Goal: Task Accomplishment & Management: Manage account settings

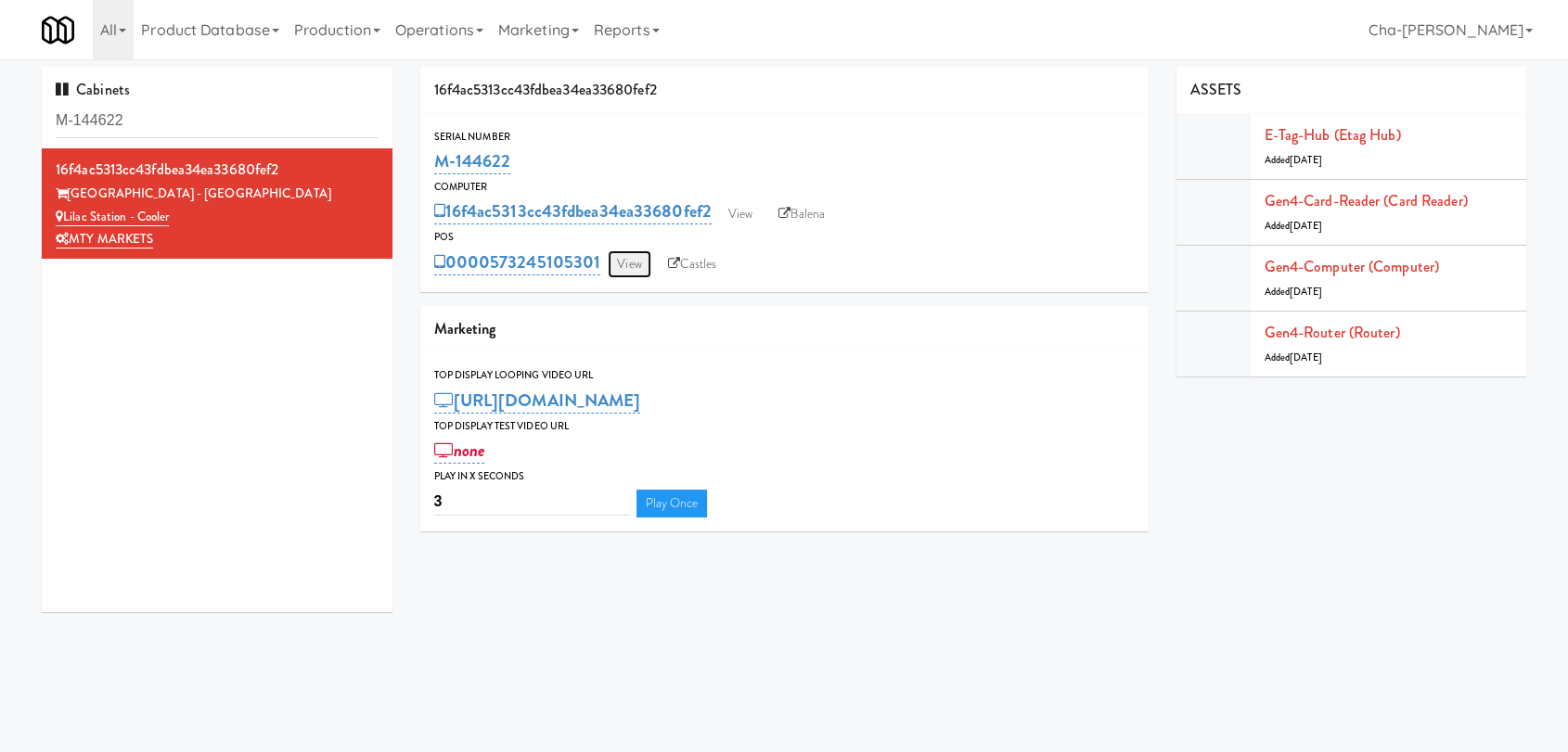
click at [626, 263] on link "View" at bounding box center [628, 264] width 43 height 28
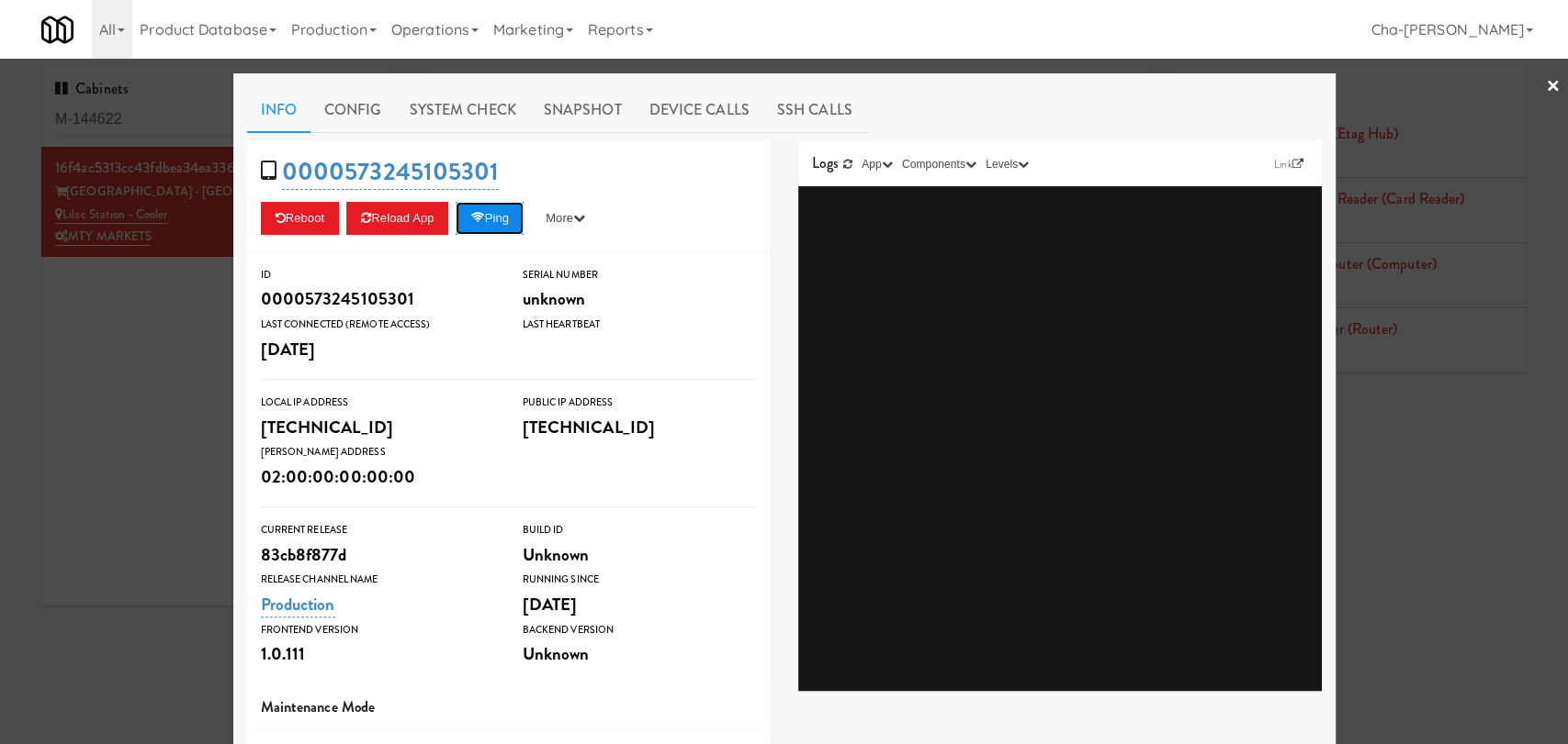
click at [502, 222] on button "Ping" at bounding box center [489, 218] width 68 height 33
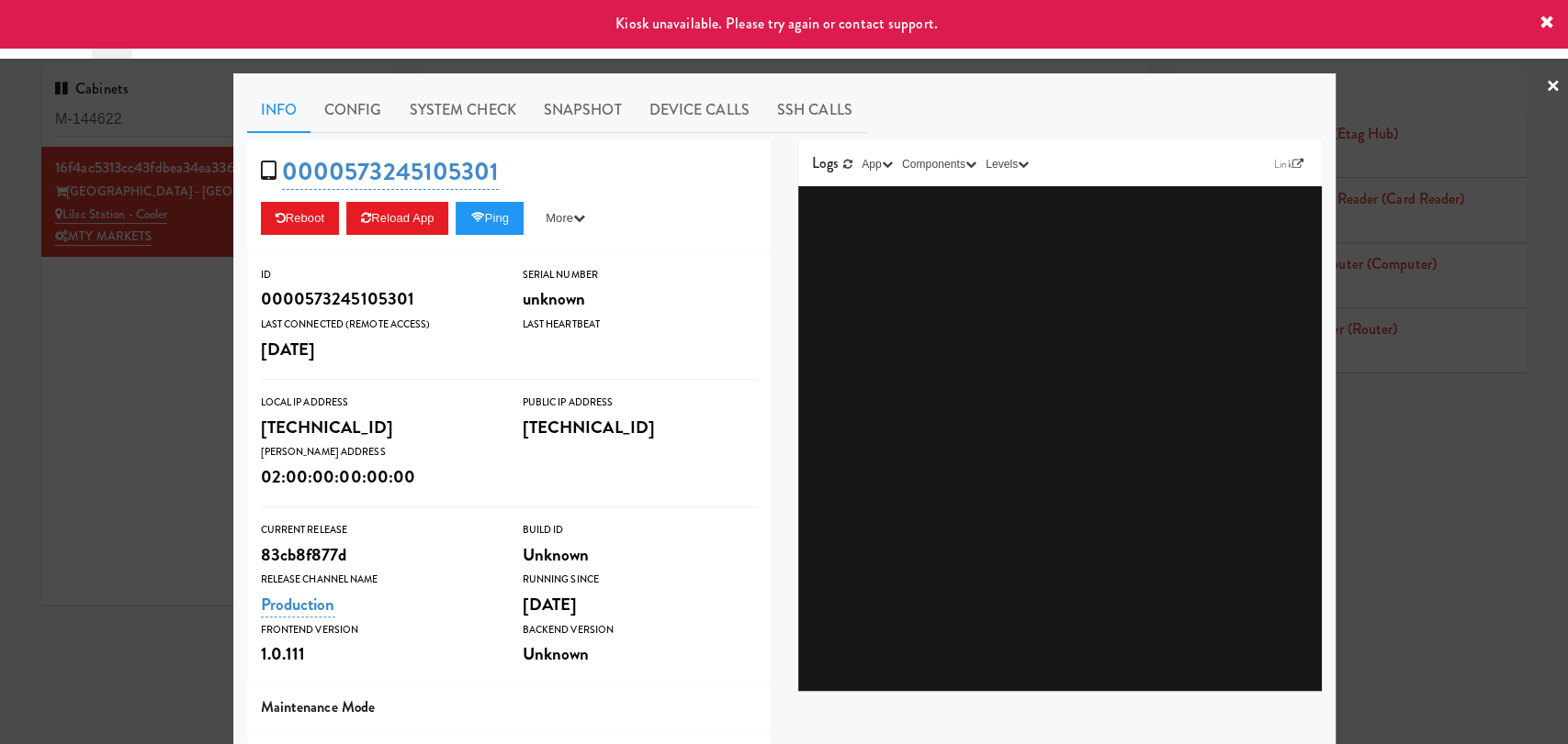
click at [1545, 86] on link "×" at bounding box center [1553, 87] width 15 height 57
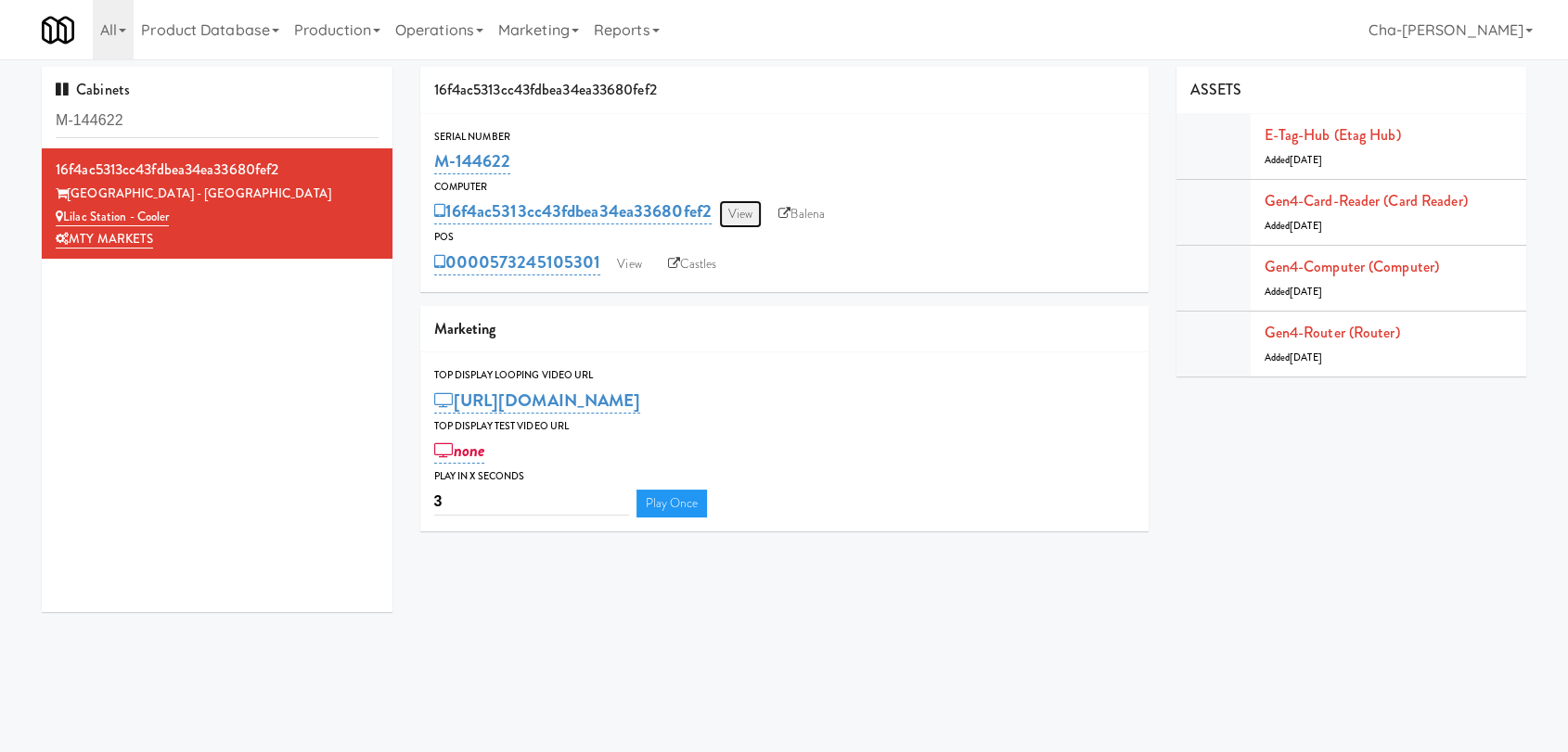
click at [749, 215] on link "View" at bounding box center [740, 214] width 43 height 28
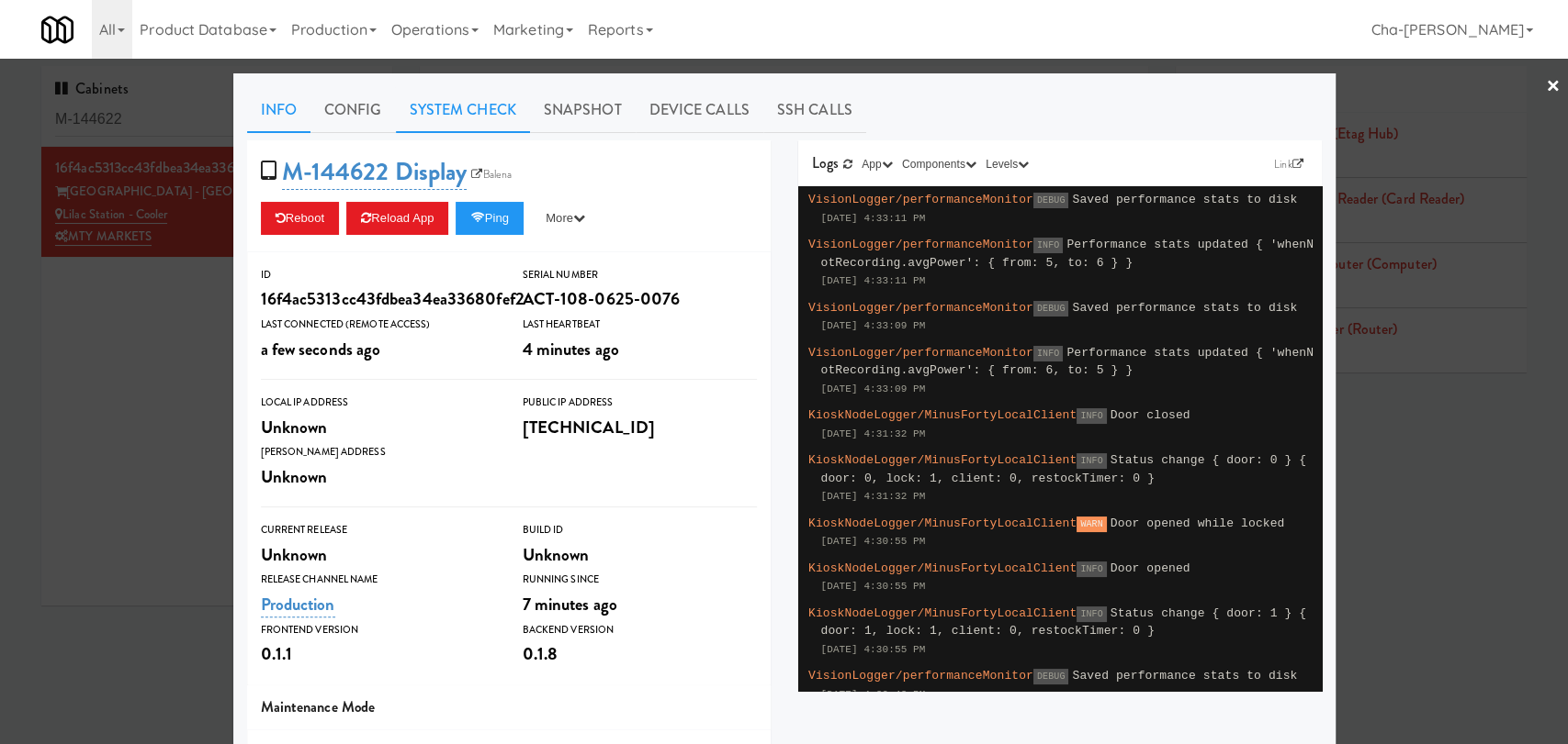
click at [433, 98] on link "System Check" at bounding box center [463, 110] width 134 height 46
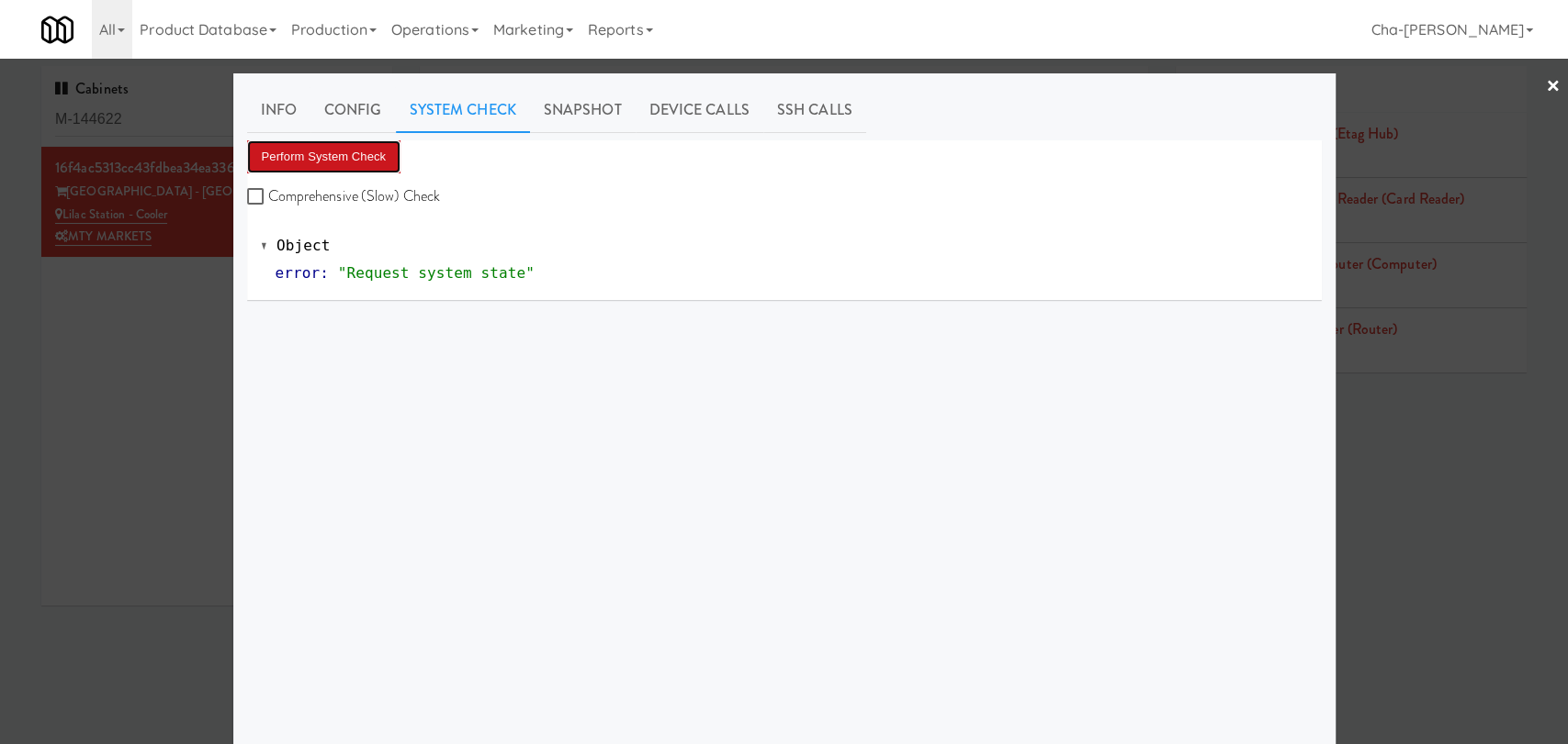
click at [343, 154] on button "Perform System Check" at bounding box center [324, 156] width 155 height 33
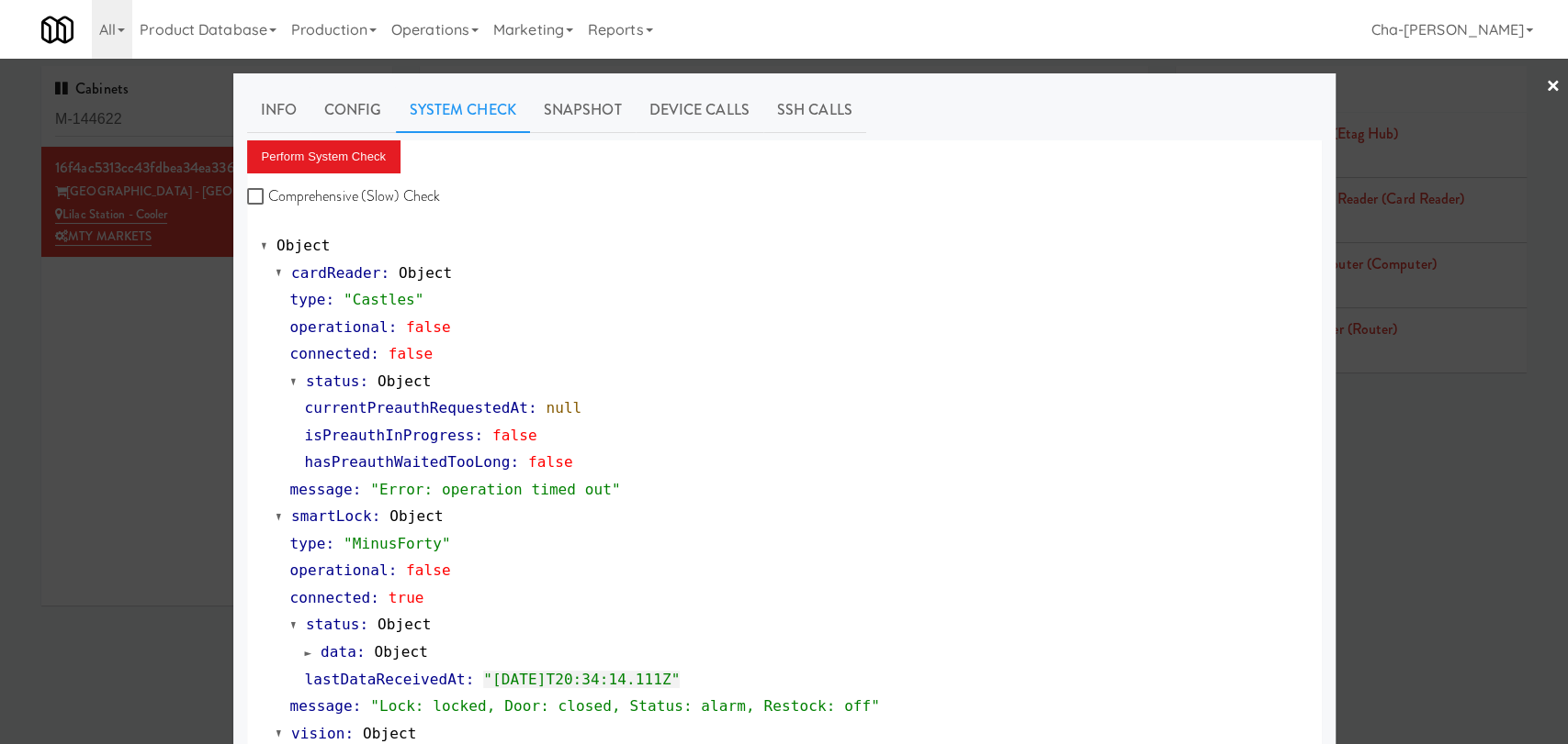
click at [103, 385] on div at bounding box center [784, 372] width 1568 height 744
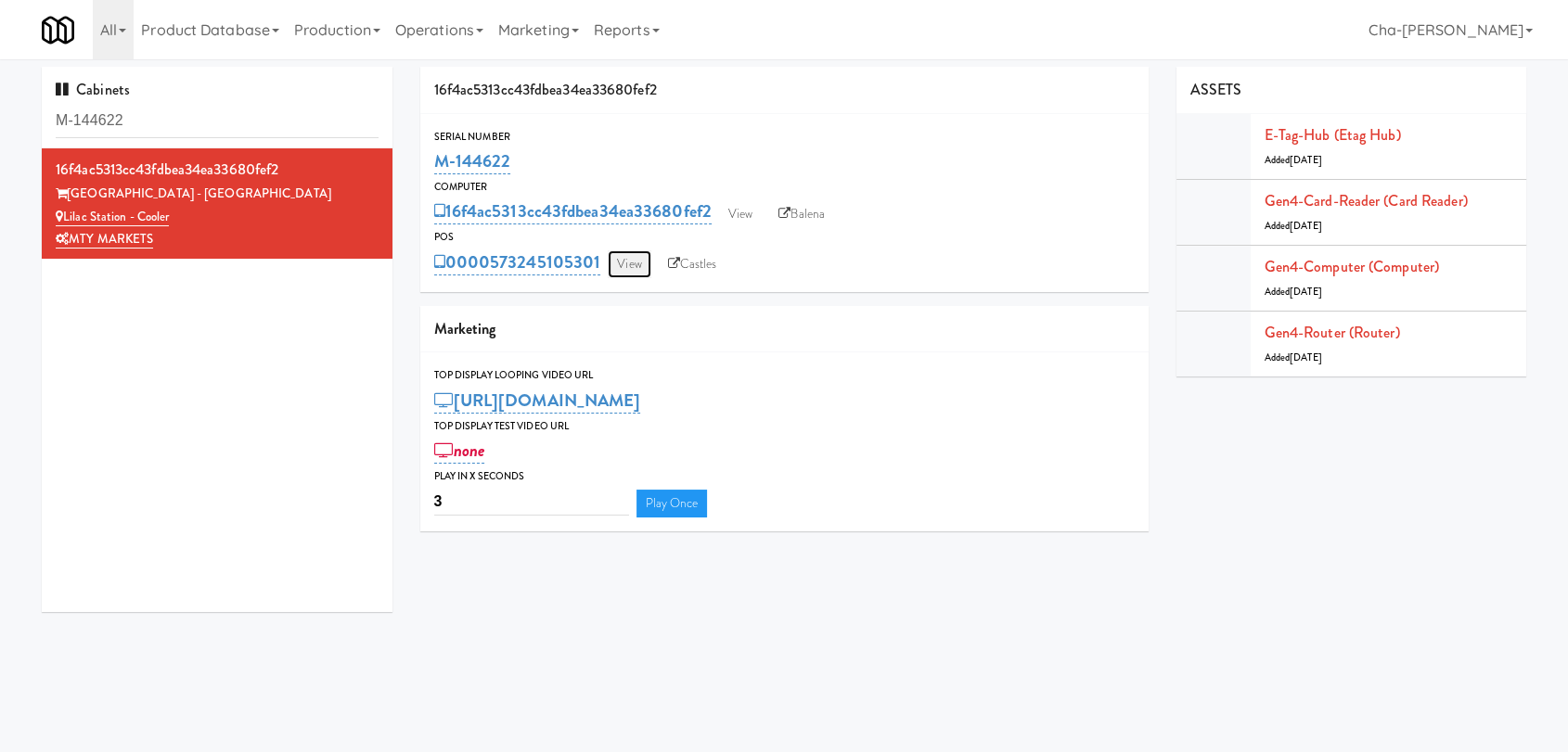
click at [637, 267] on link "View" at bounding box center [628, 264] width 43 height 28
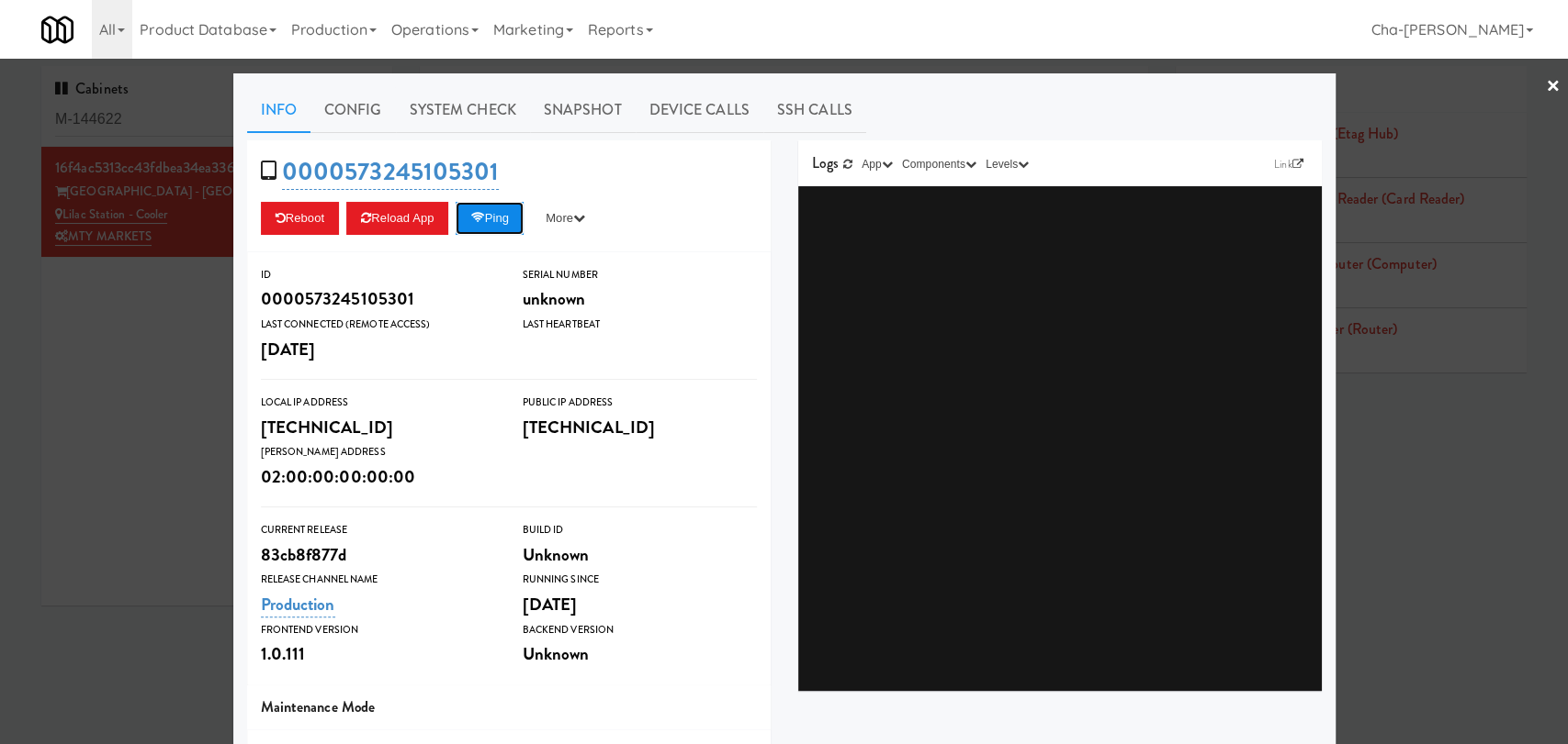
click at [480, 220] on icon at bounding box center [477, 218] width 14 height 12
click at [155, 413] on div at bounding box center [784, 372] width 1568 height 744
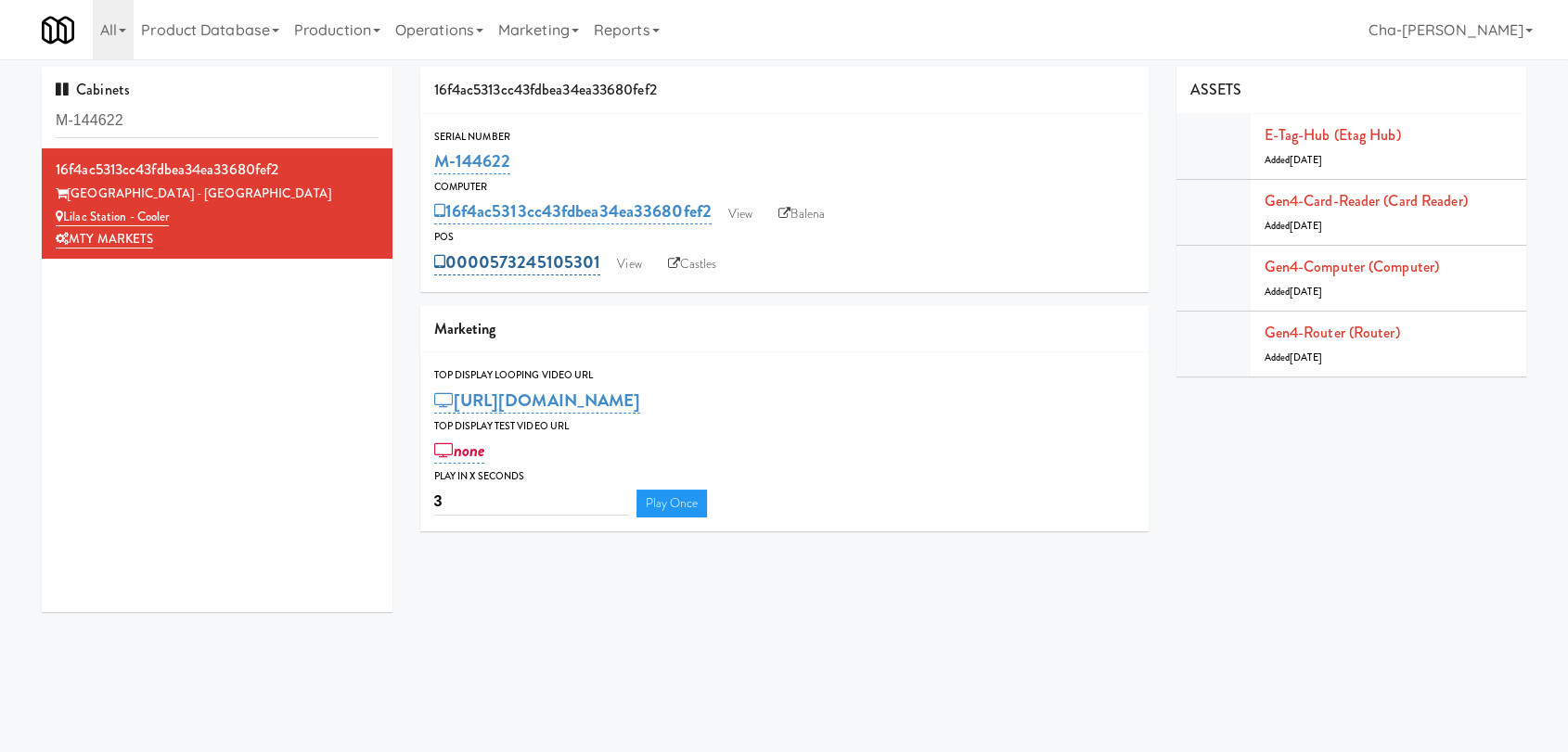
drag, startPoint x: 601, startPoint y: 263, endPoint x: 494, endPoint y: 267, distance: 107.1
click at [494, 267] on div "0000573245105301 View Castles" at bounding box center [784, 262] width 701 height 31
copy link "573245105301"
click at [638, 262] on link "View" at bounding box center [628, 264] width 43 height 28
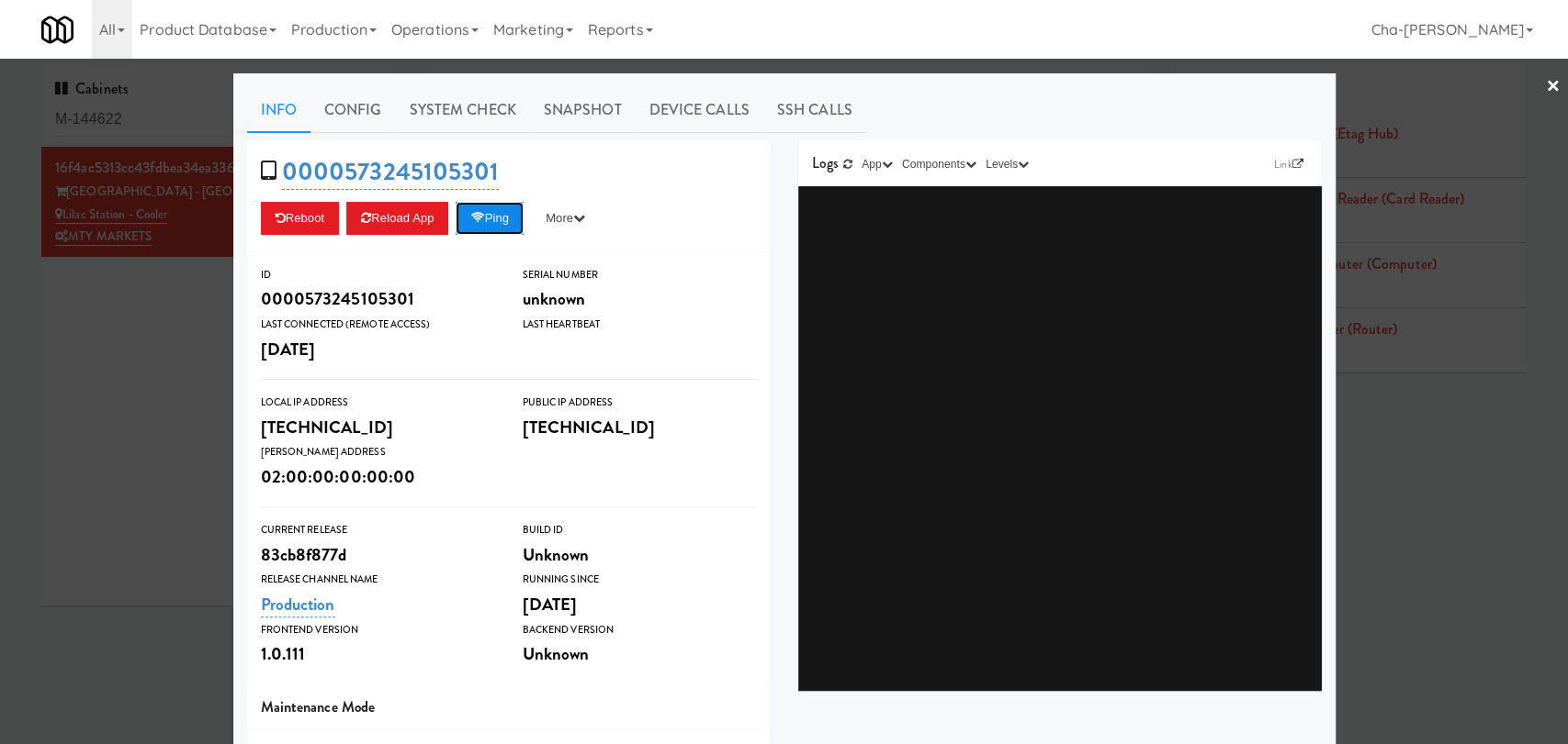
click at [499, 213] on button "Ping" at bounding box center [489, 218] width 68 height 33
click at [431, 90] on link "System Check" at bounding box center [463, 110] width 134 height 46
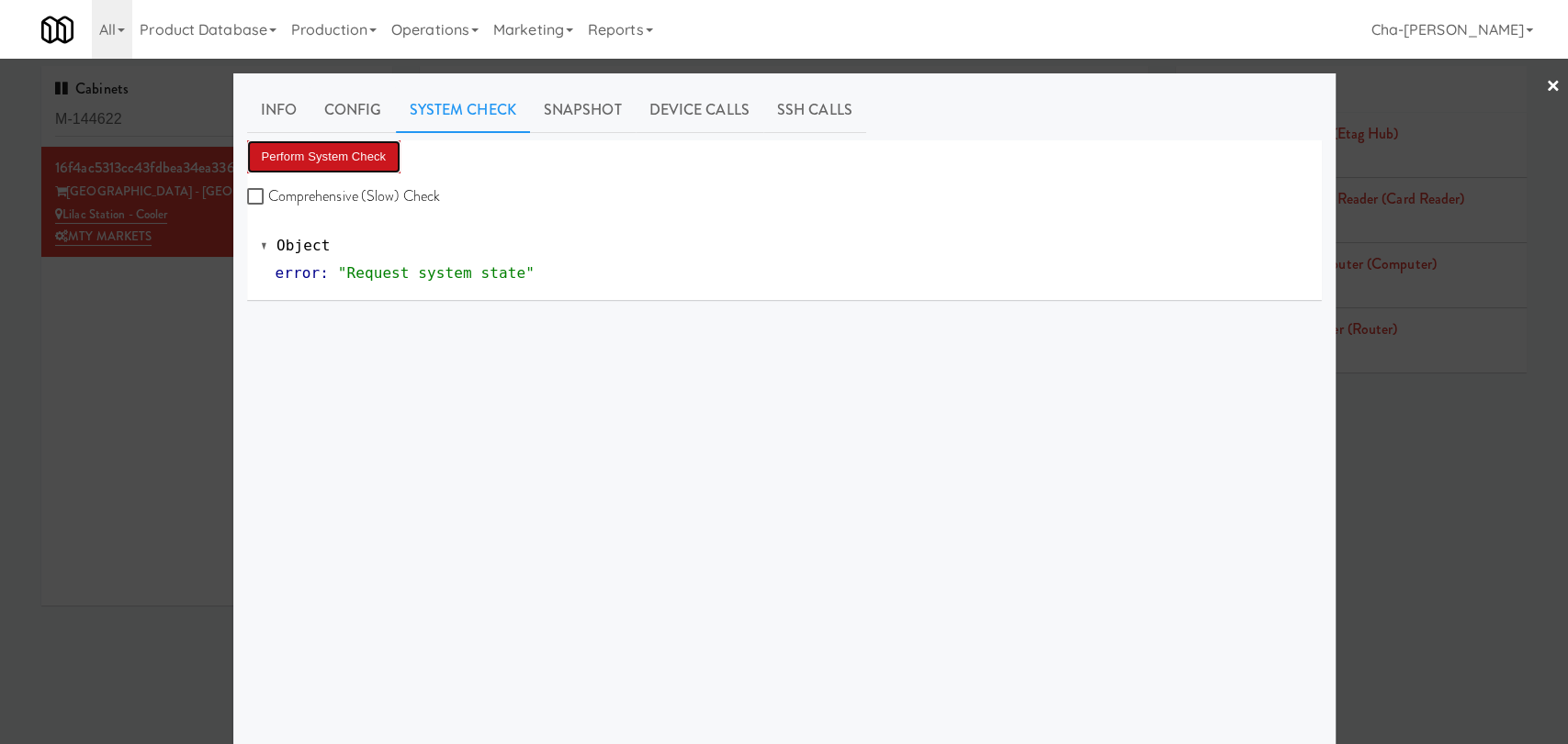
click at [312, 151] on button "Perform System Check" at bounding box center [324, 156] width 155 height 33
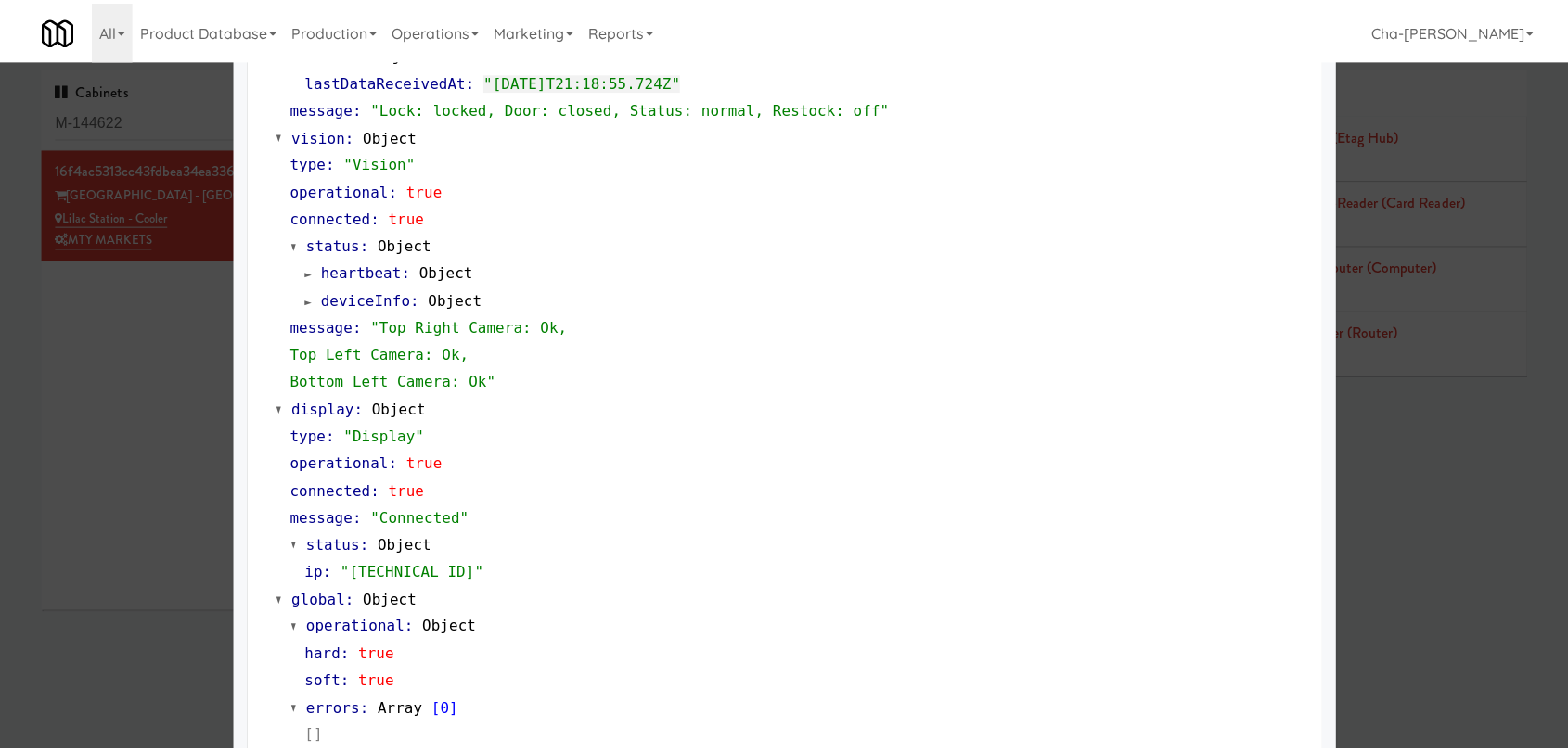
scroll to position [688, 0]
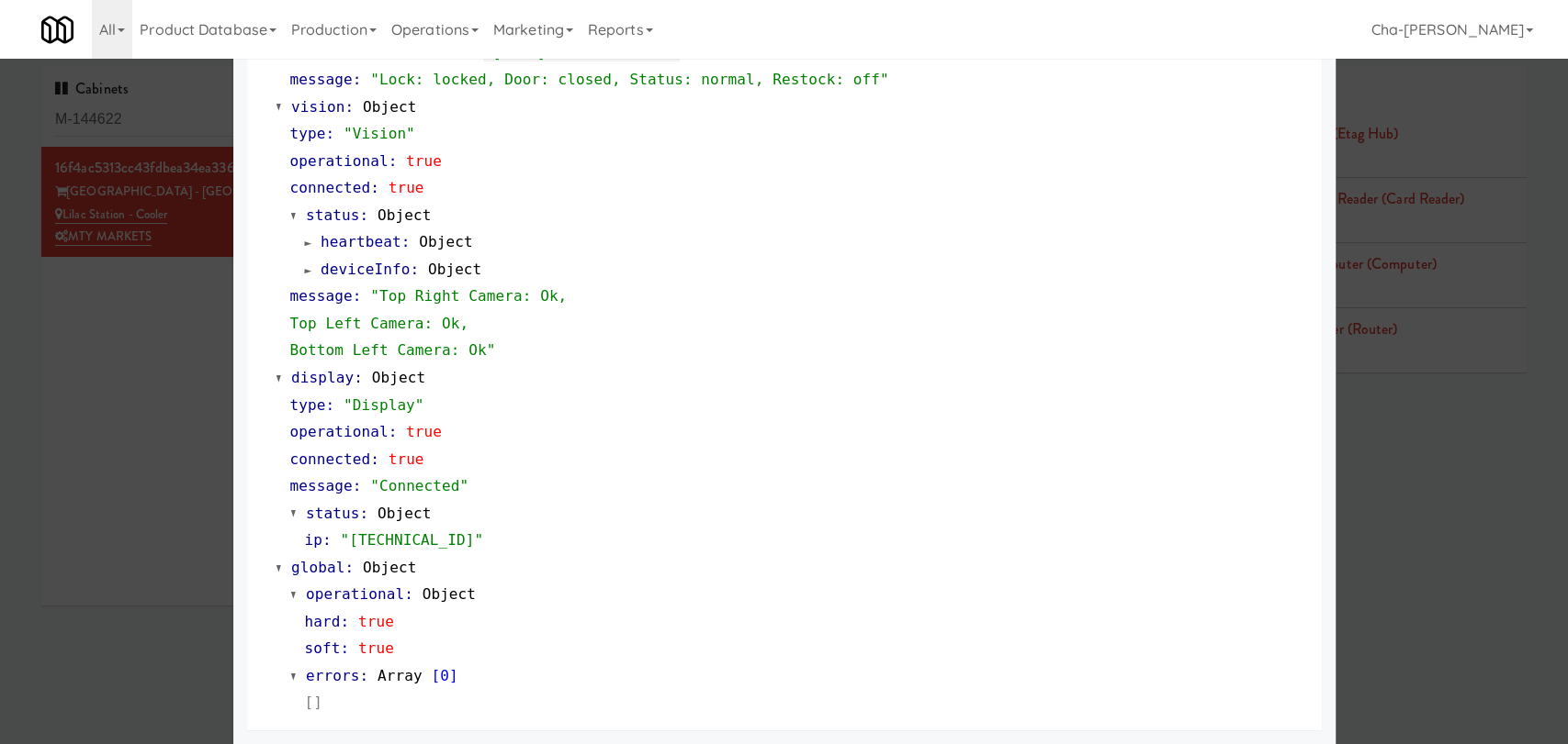
click at [143, 380] on div at bounding box center [784, 372] width 1568 height 744
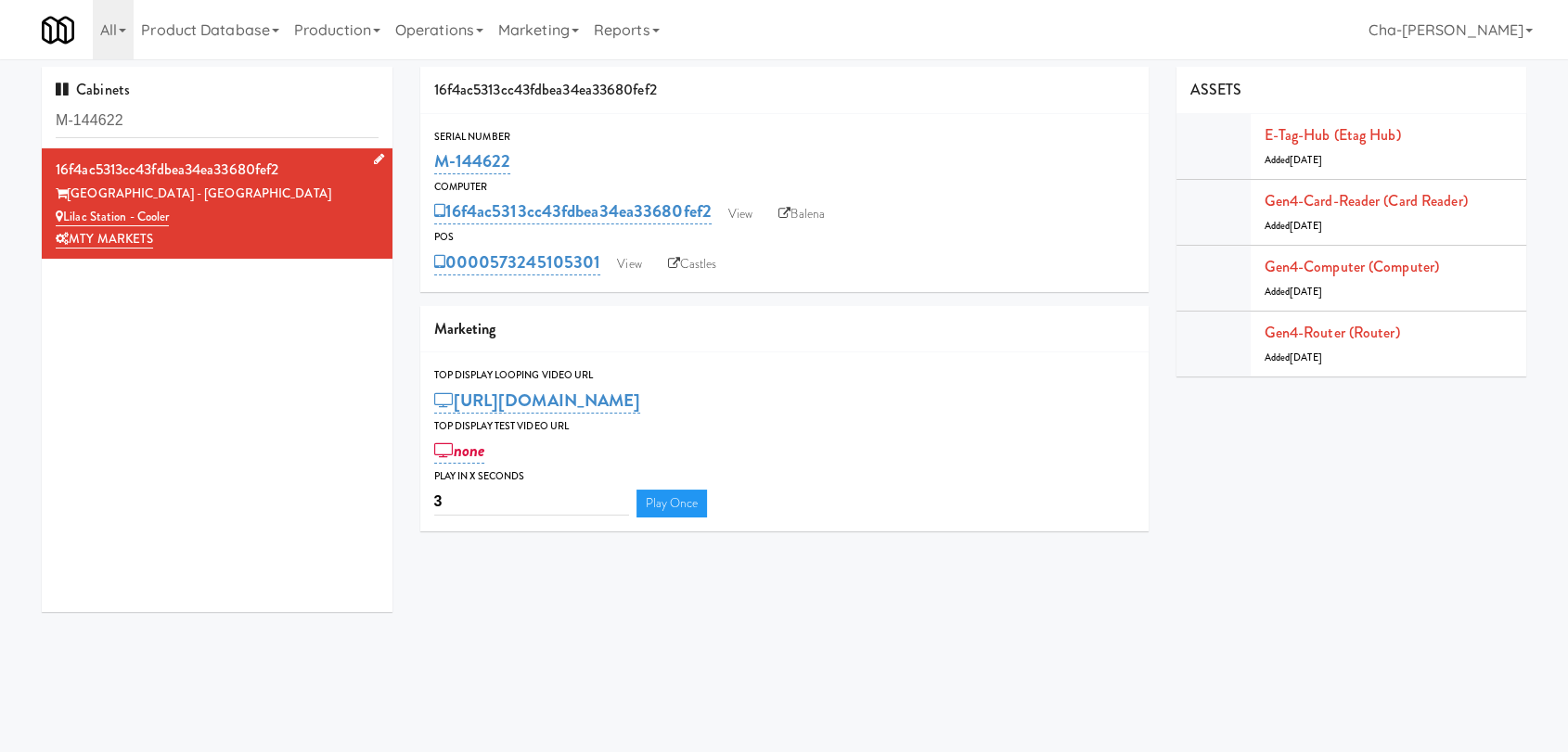
drag, startPoint x: 186, startPoint y: 217, endPoint x: 67, endPoint y: 217, distance: 119.0
click at [67, 217] on div "Lilac Station - Cooler" at bounding box center [216, 217] width 323 height 23
copy link "Lilac Station - Cooler"
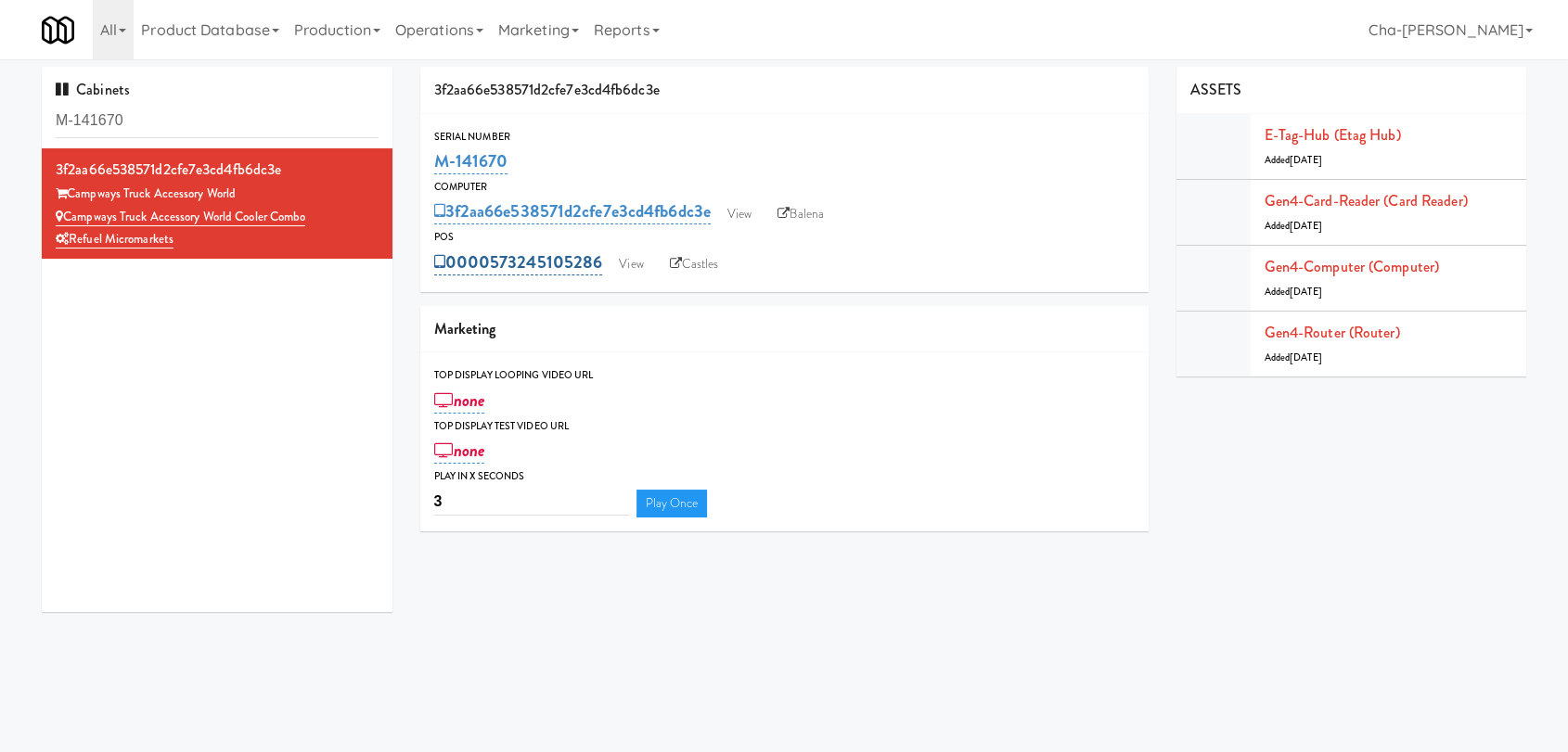
drag, startPoint x: 605, startPoint y: 269, endPoint x: 491, endPoint y: 259, distance: 114.4
click at [491, 259] on div "0000573245105286 View Castles" at bounding box center [784, 262] width 701 height 31
copy link "573245105286"
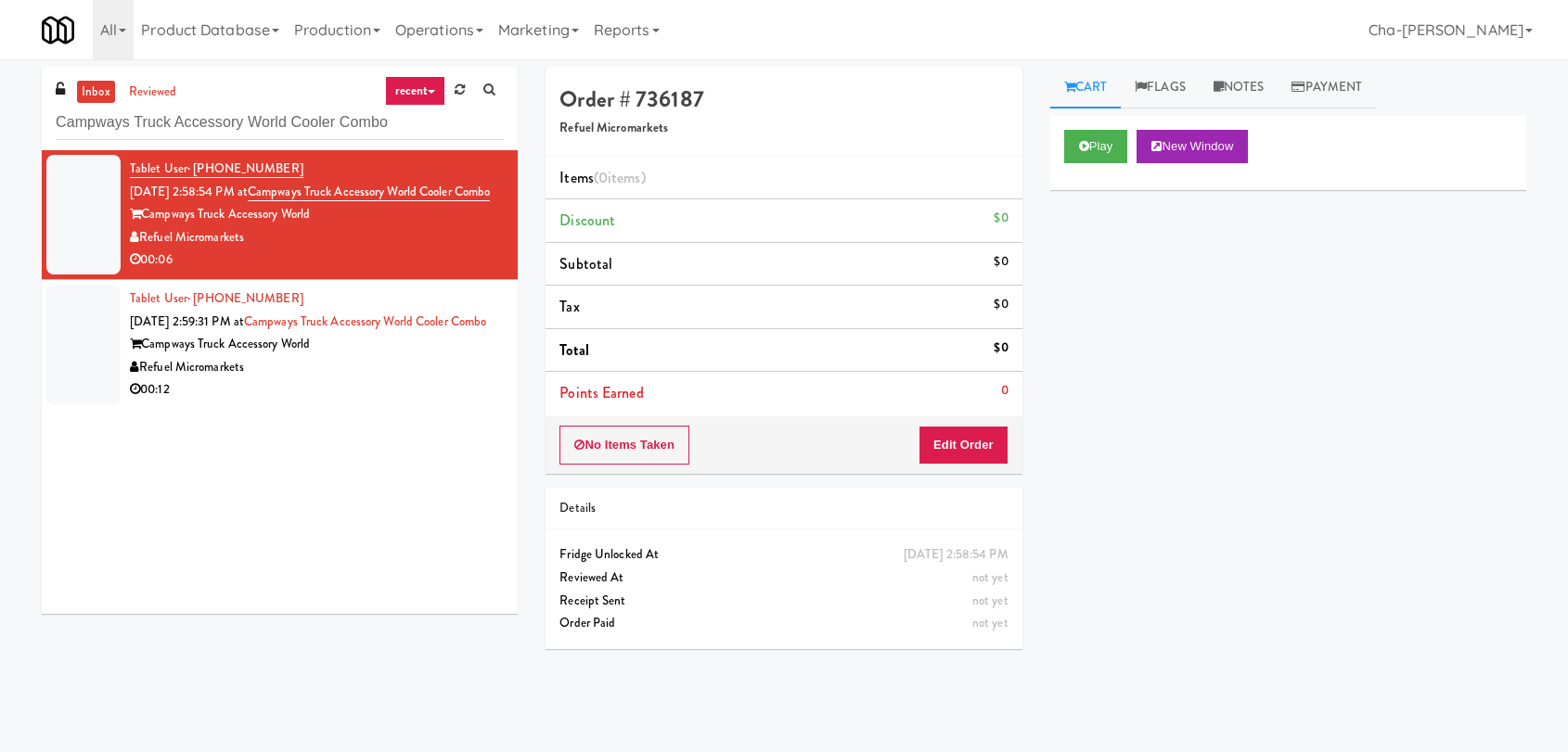
click at [388, 131] on input "Campways Truck Accessory World Cooler Combo" at bounding box center [279, 123] width 448 height 34
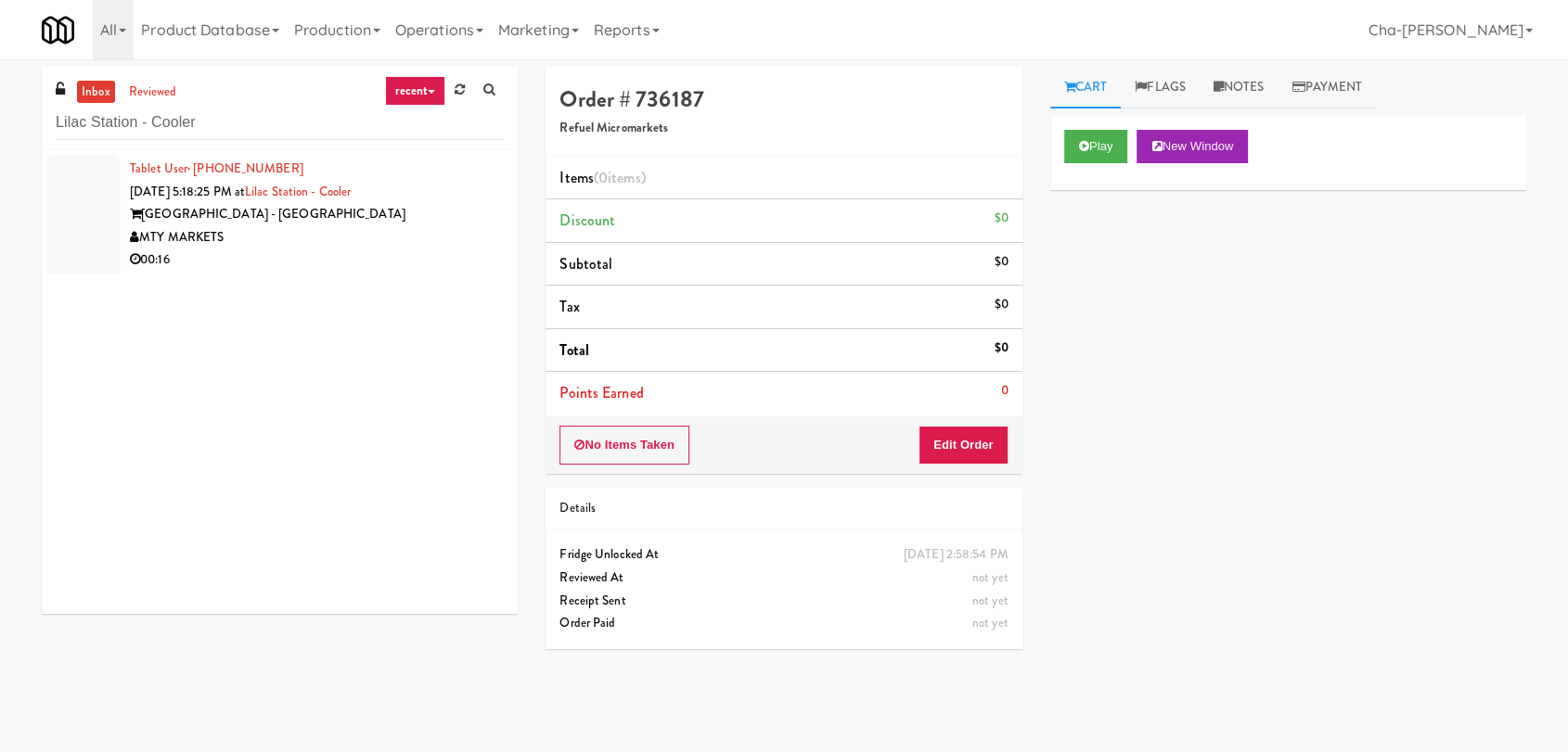
type input "Lilac Station - Cooler"
click at [295, 232] on div "MTY MARKETS" at bounding box center [316, 238] width 374 height 23
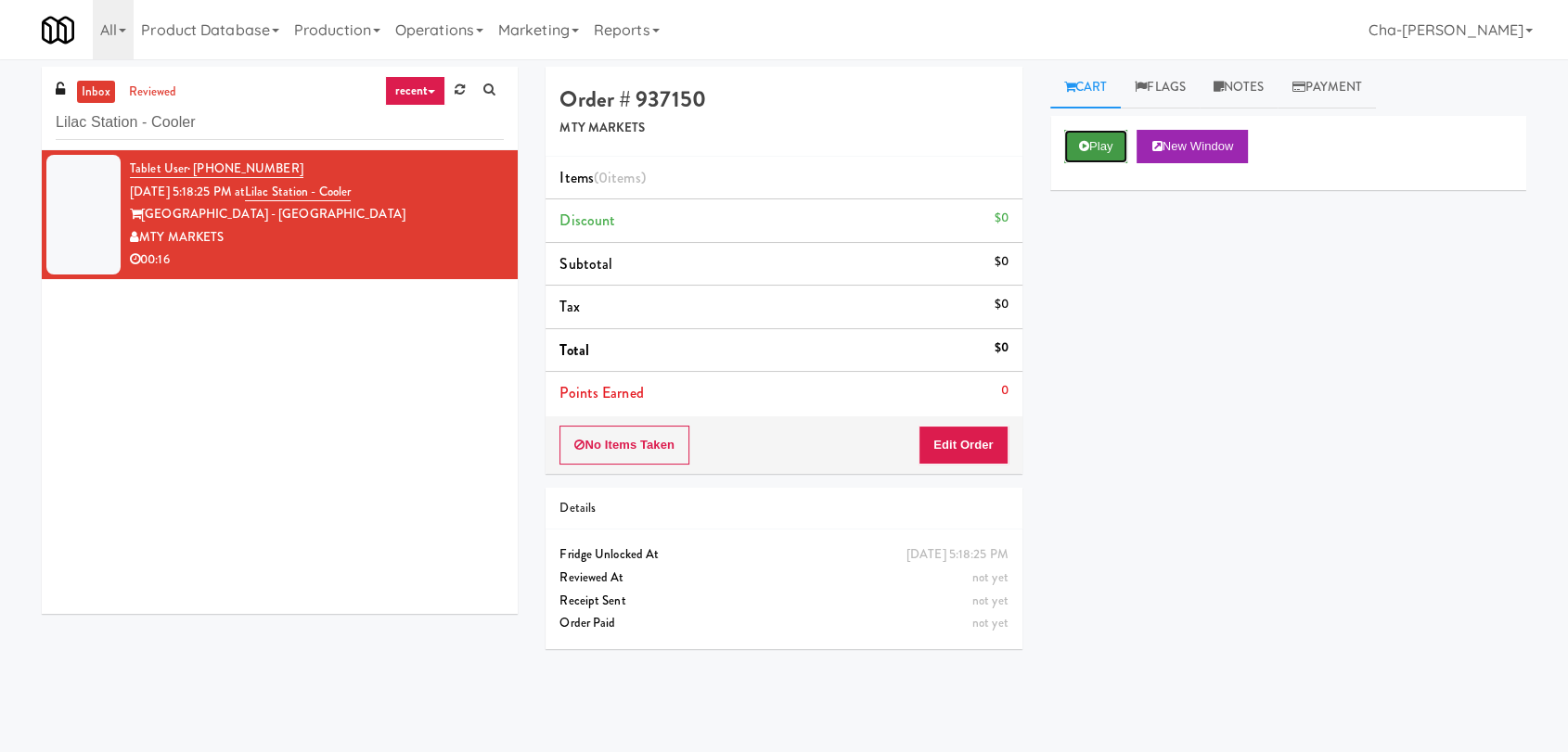
click at [1125, 162] on button "Play" at bounding box center [1096, 146] width 64 height 33
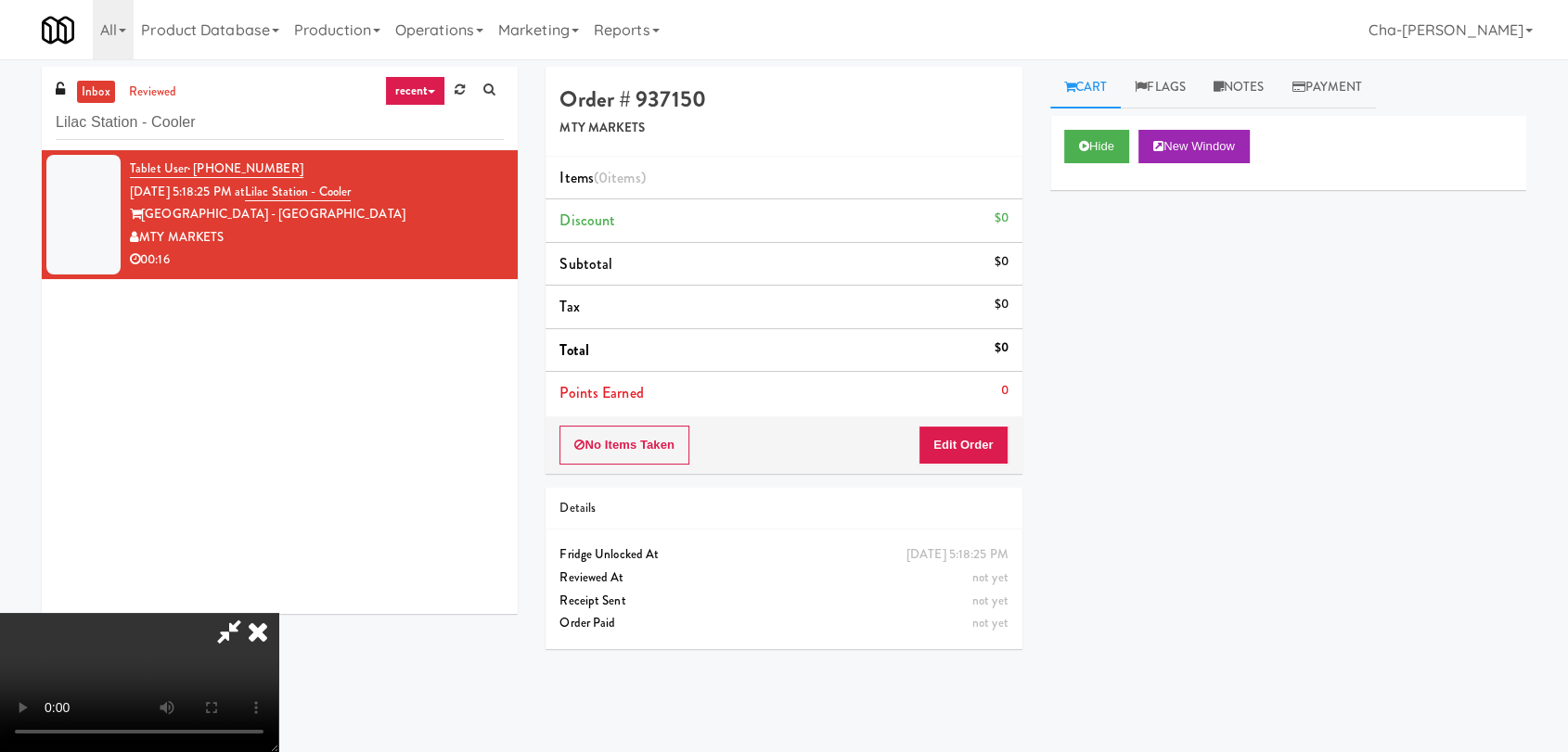
click at [278, 613] on icon at bounding box center [257, 631] width 41 height 37
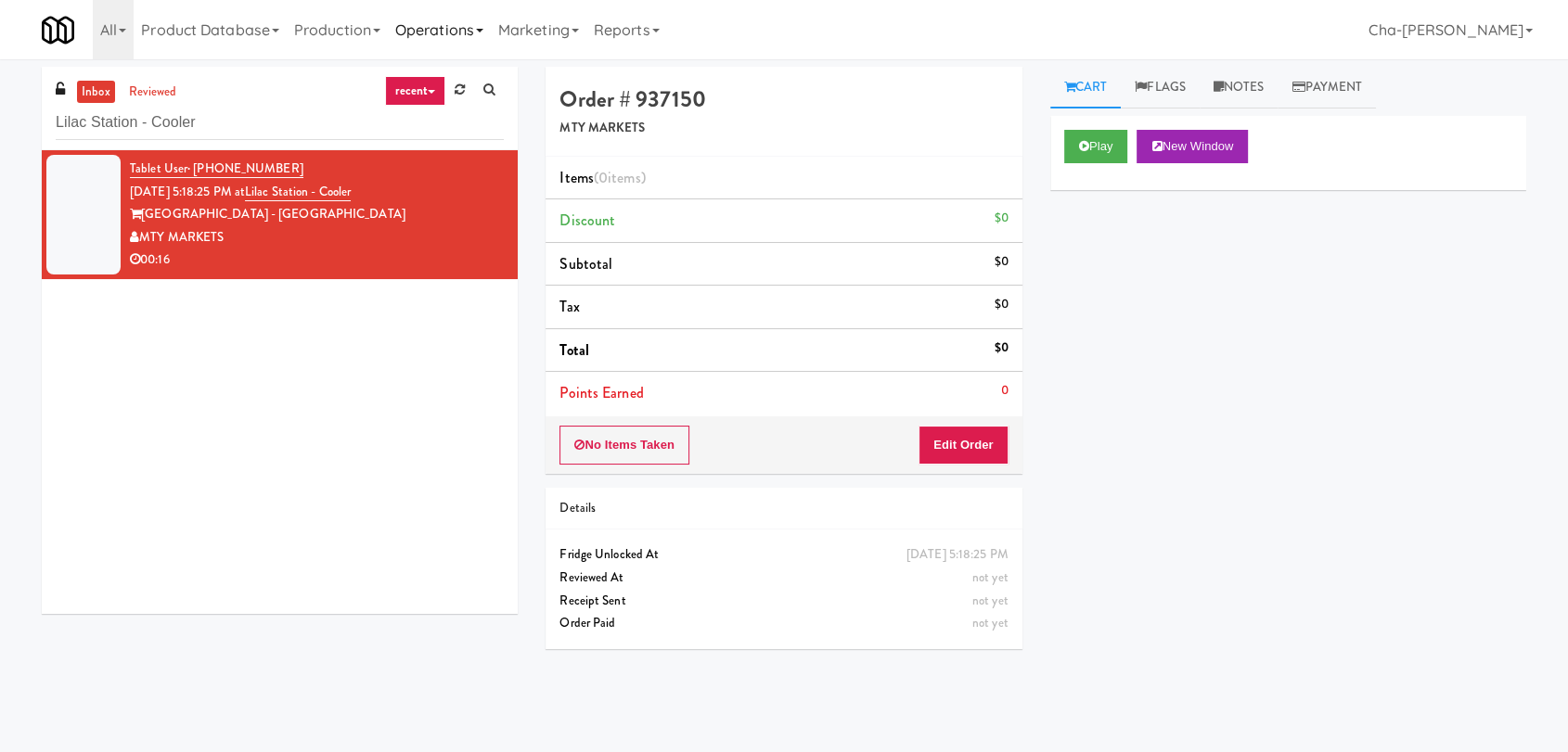
click at [463, 37] on link "Operations" at bounding box center [439, 30] width 103 height 59
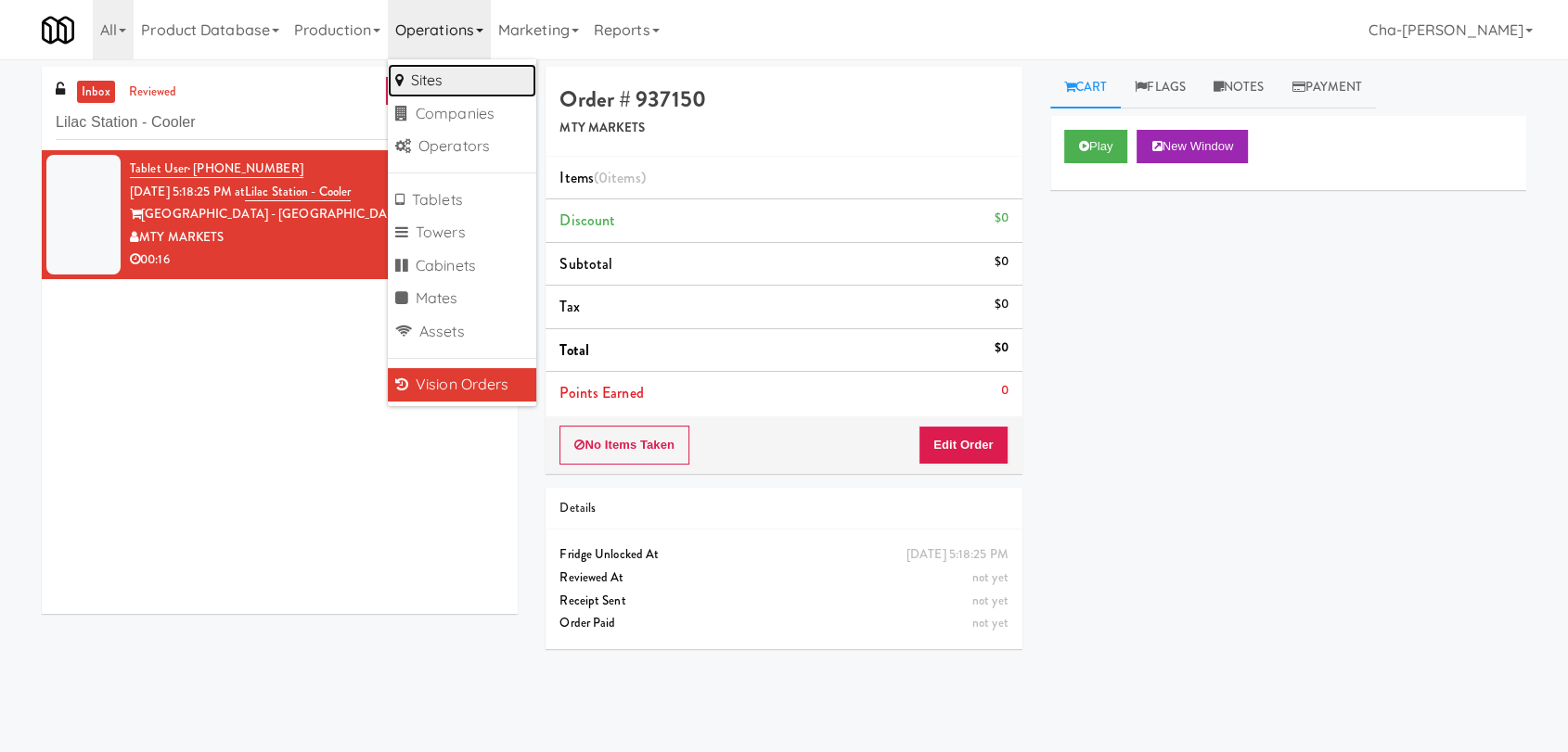
click at [434, 86] on link "Sites" at bounding box center [462, 80] width 149 height 33
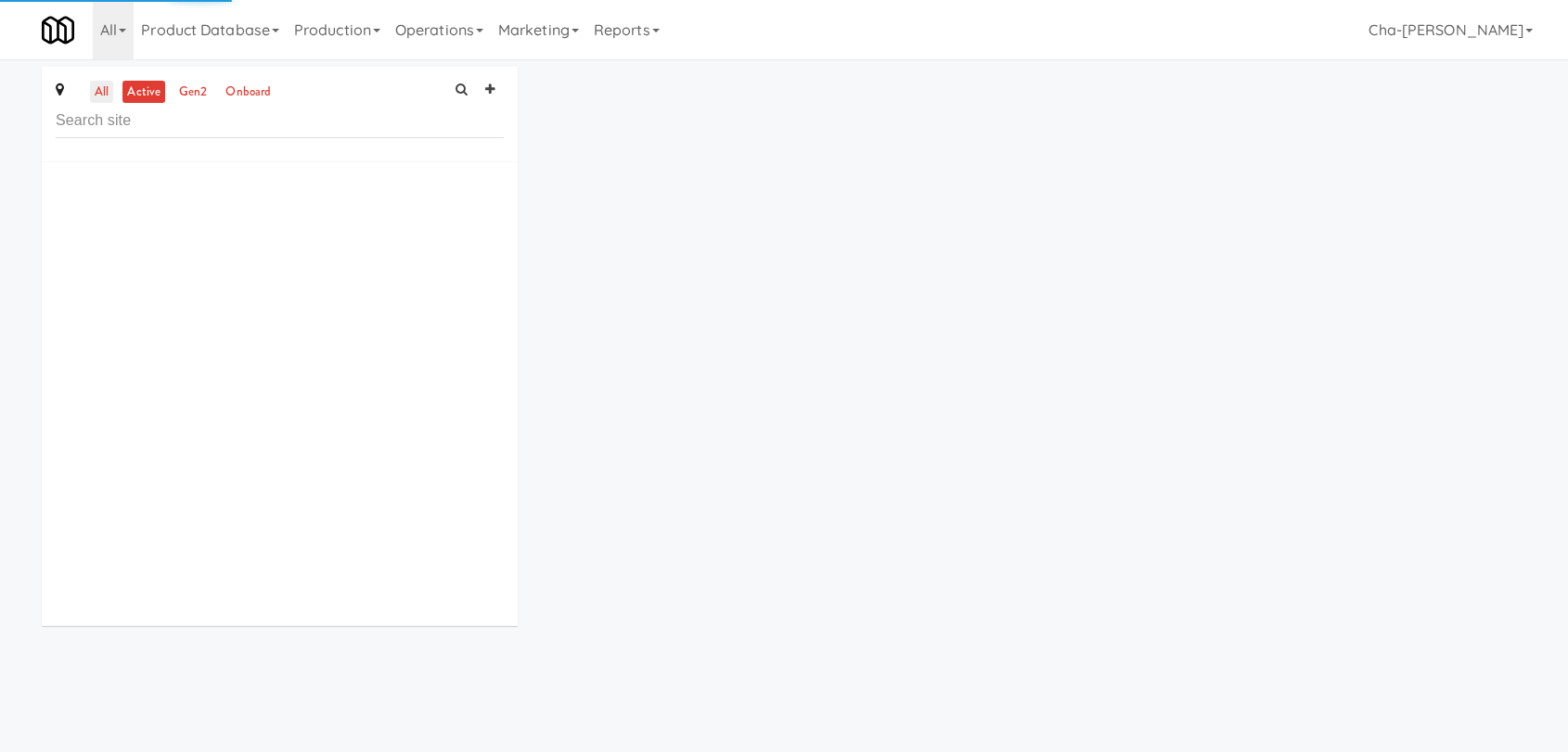
click at [102, 89] on link "all" at bounding box center [102, 92] width 23 height 23
click at [133, 133] on input "text" at bounding box center [279, 121] width 448 height 34
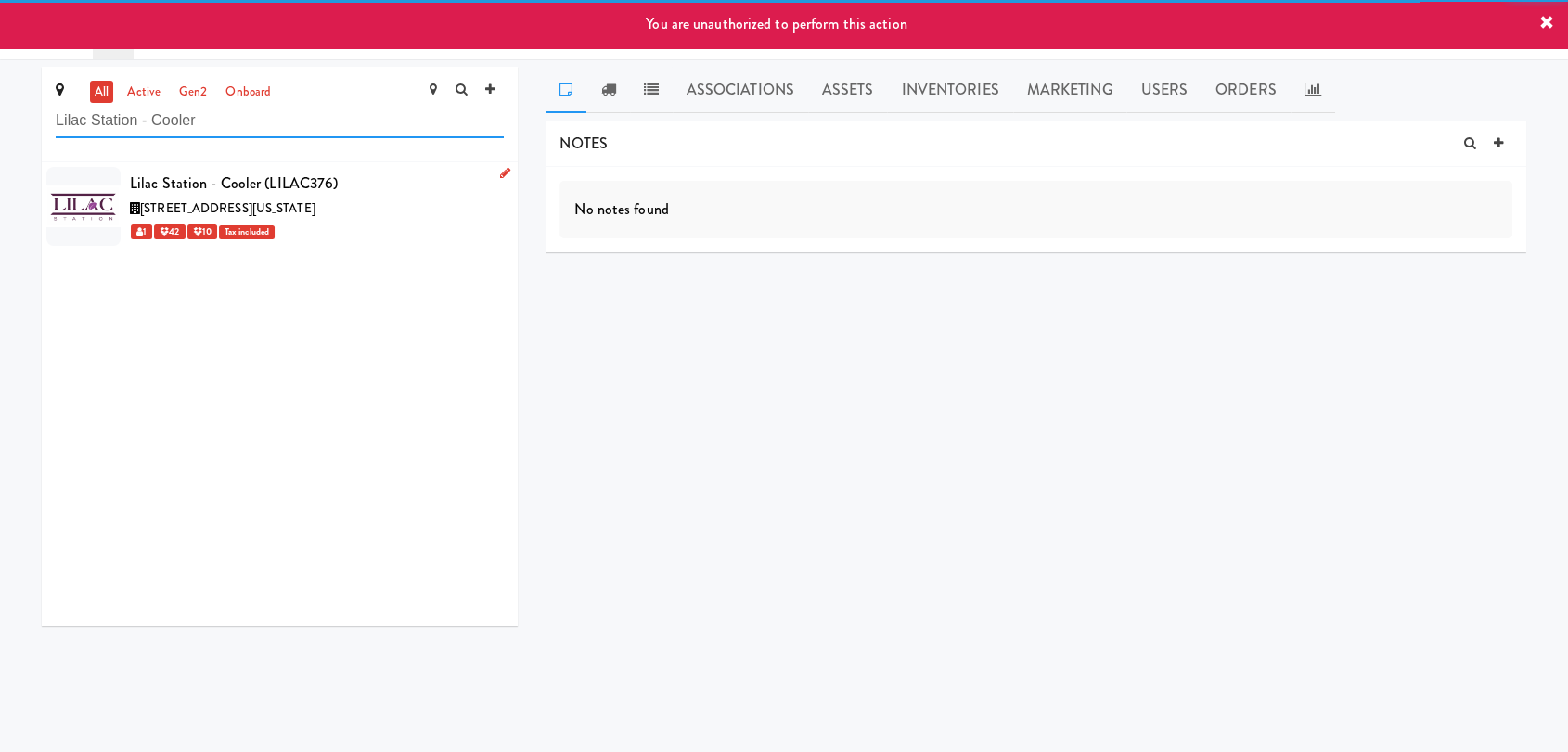
type input "Lilac Station - Cooler"
click at [493, 180] on link at bounding box center [502, 174] width 18 height 23
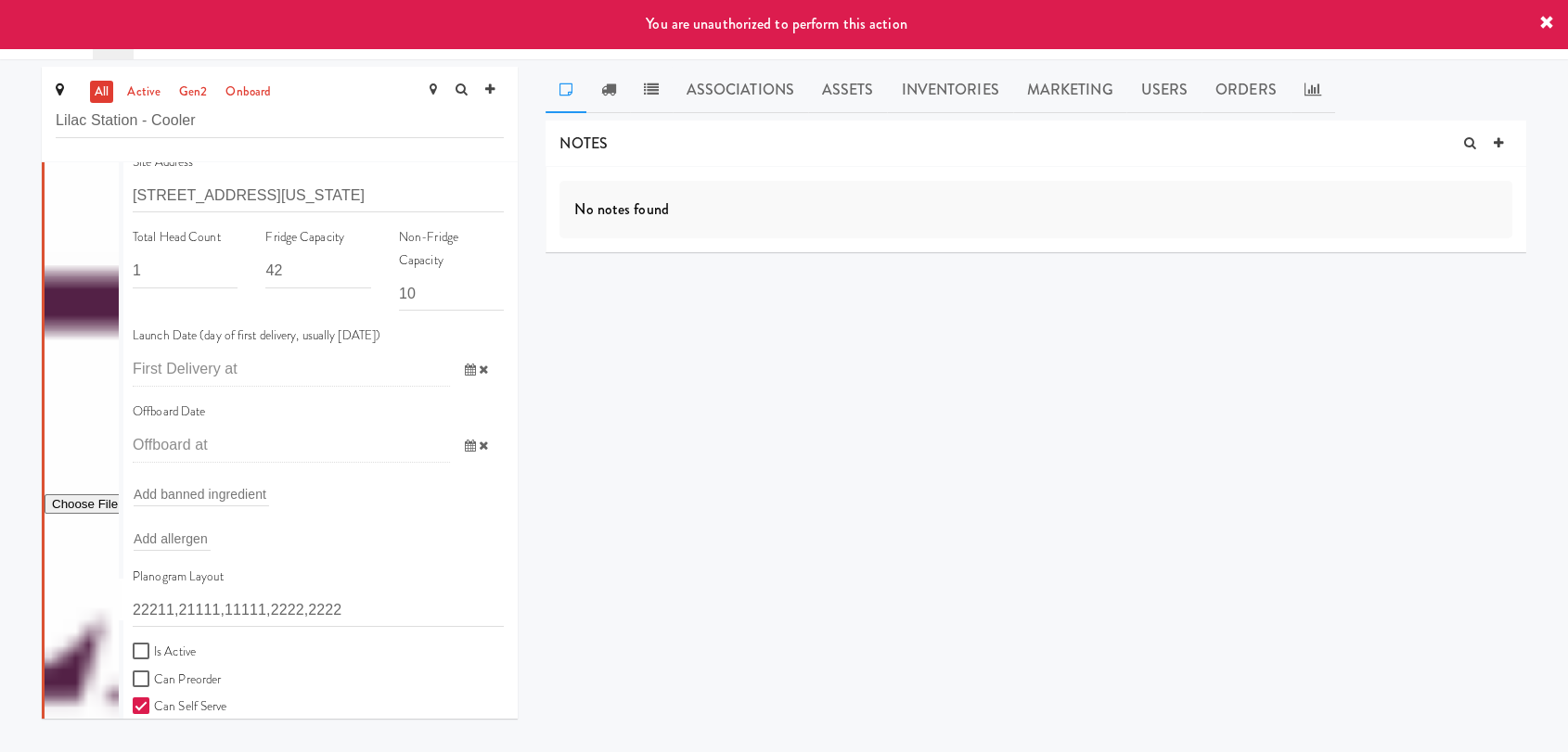
scroll to position [412, 0]
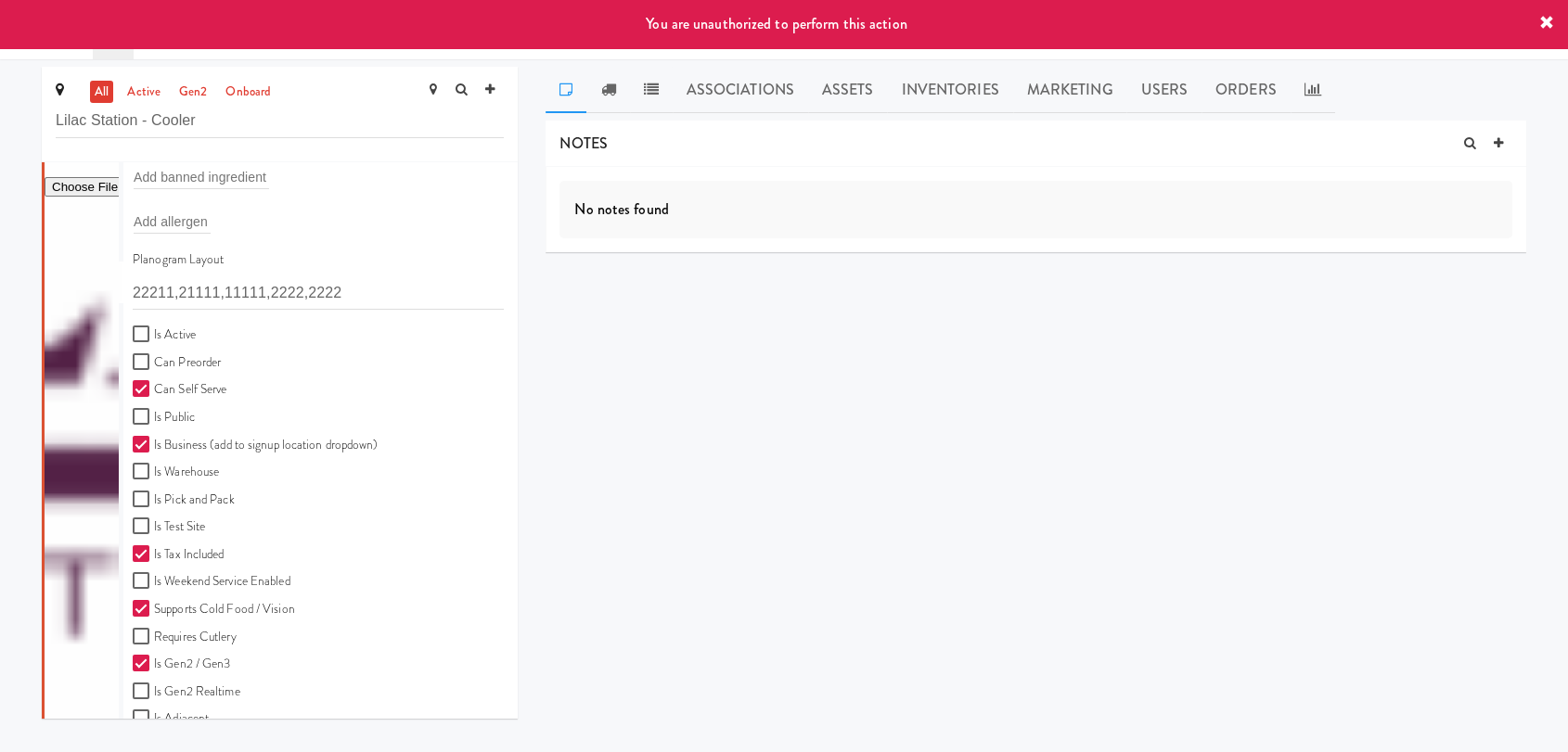
click at [161, 338] on label "Is Active" at bounding box center [164, 335] width 63 height 23
click at [154, 338] on input "Is Active" at bounding box center [143, 335] width 21 height 15
checkbox input "true"
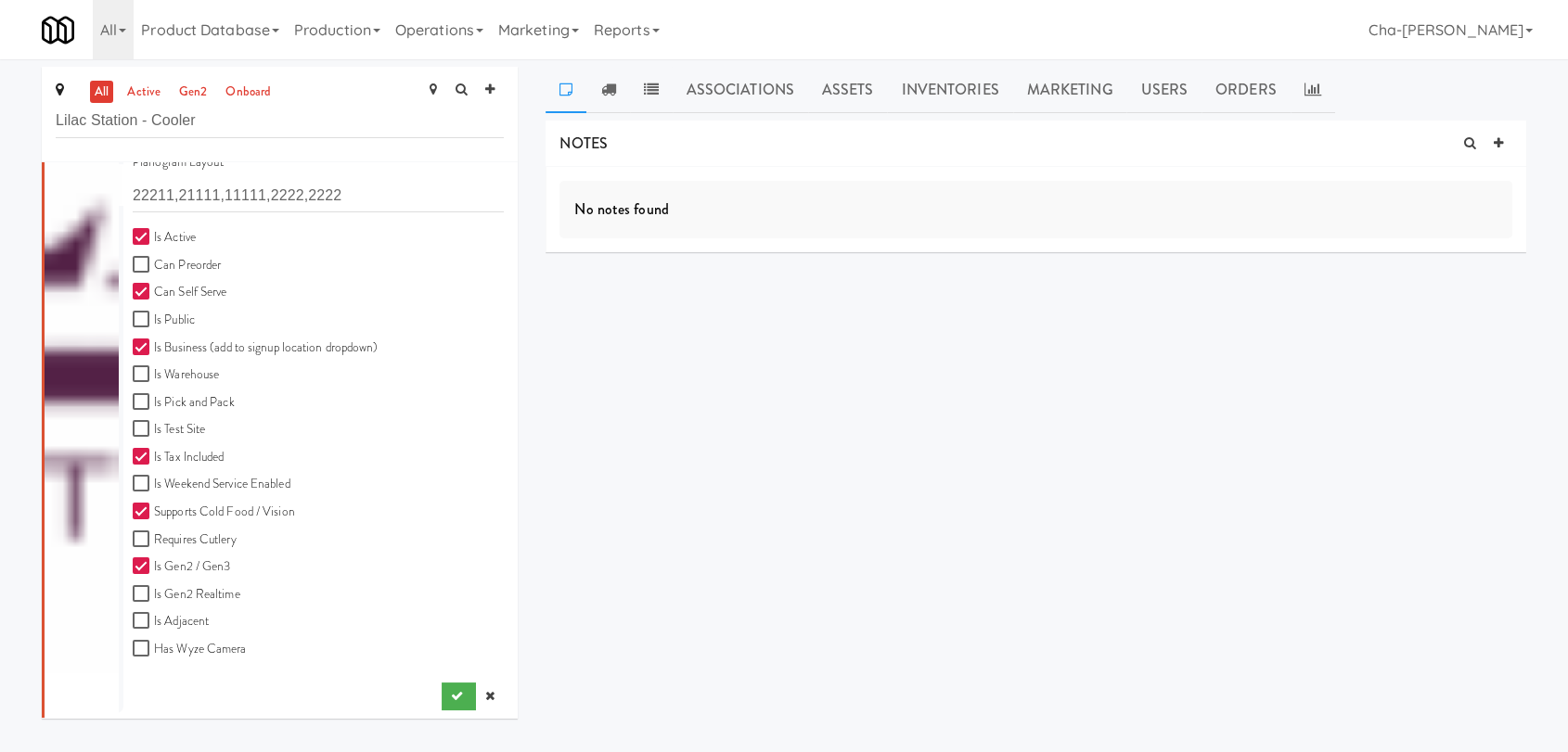
scroll to position [514, 0]
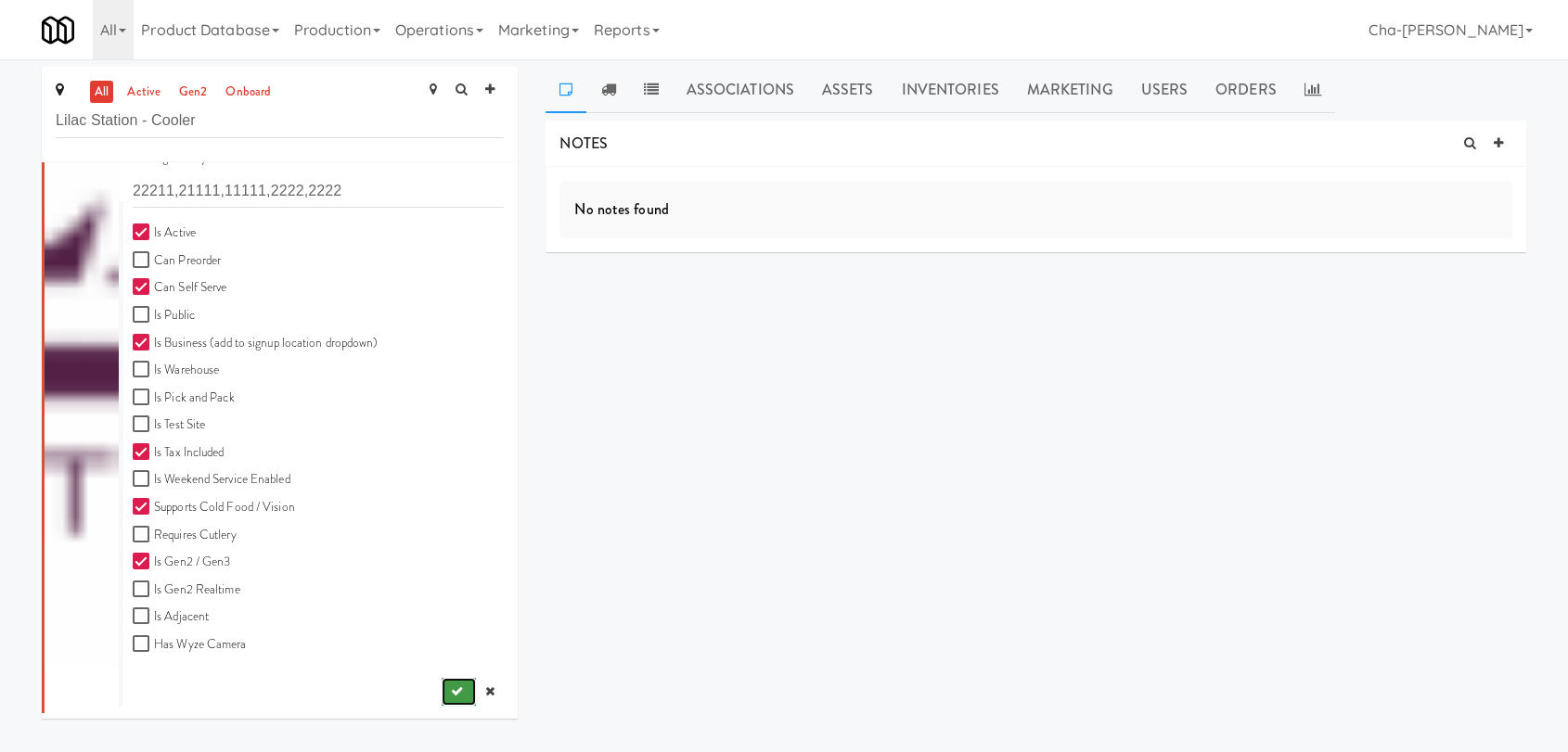
click at [451, 685] on icon "submit" at bounding box center [457, 691] width 12 height 12
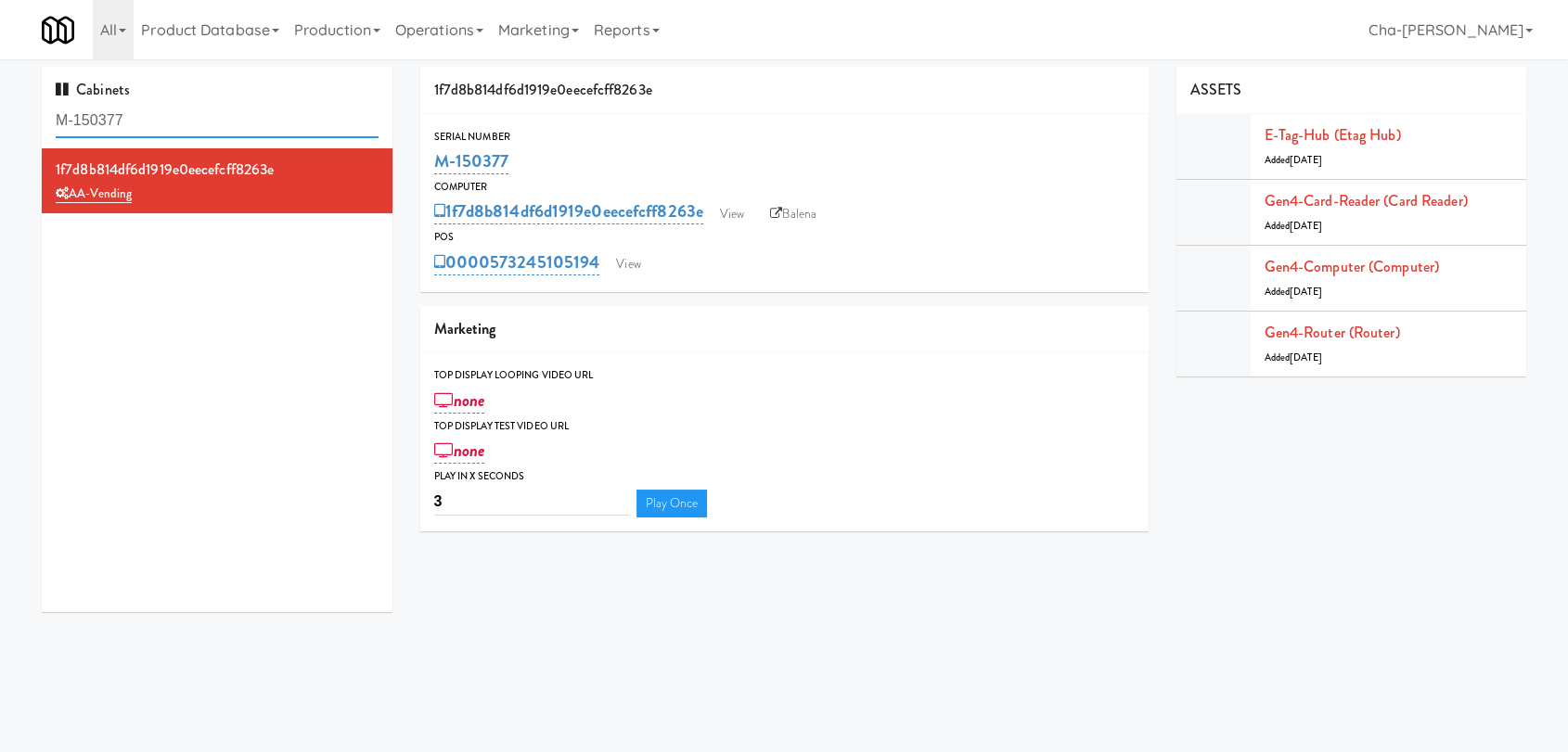
drag, startPoint x: 0, startPoint y: 0, endPoint x: 209, endPoint y: 110, distance: 236.2
click at [209, 109] on input "M-150377" at bounding box center [216, 121] width 323 height 34
paste input "Goldsmith vending - Midtown205 - Drinks"
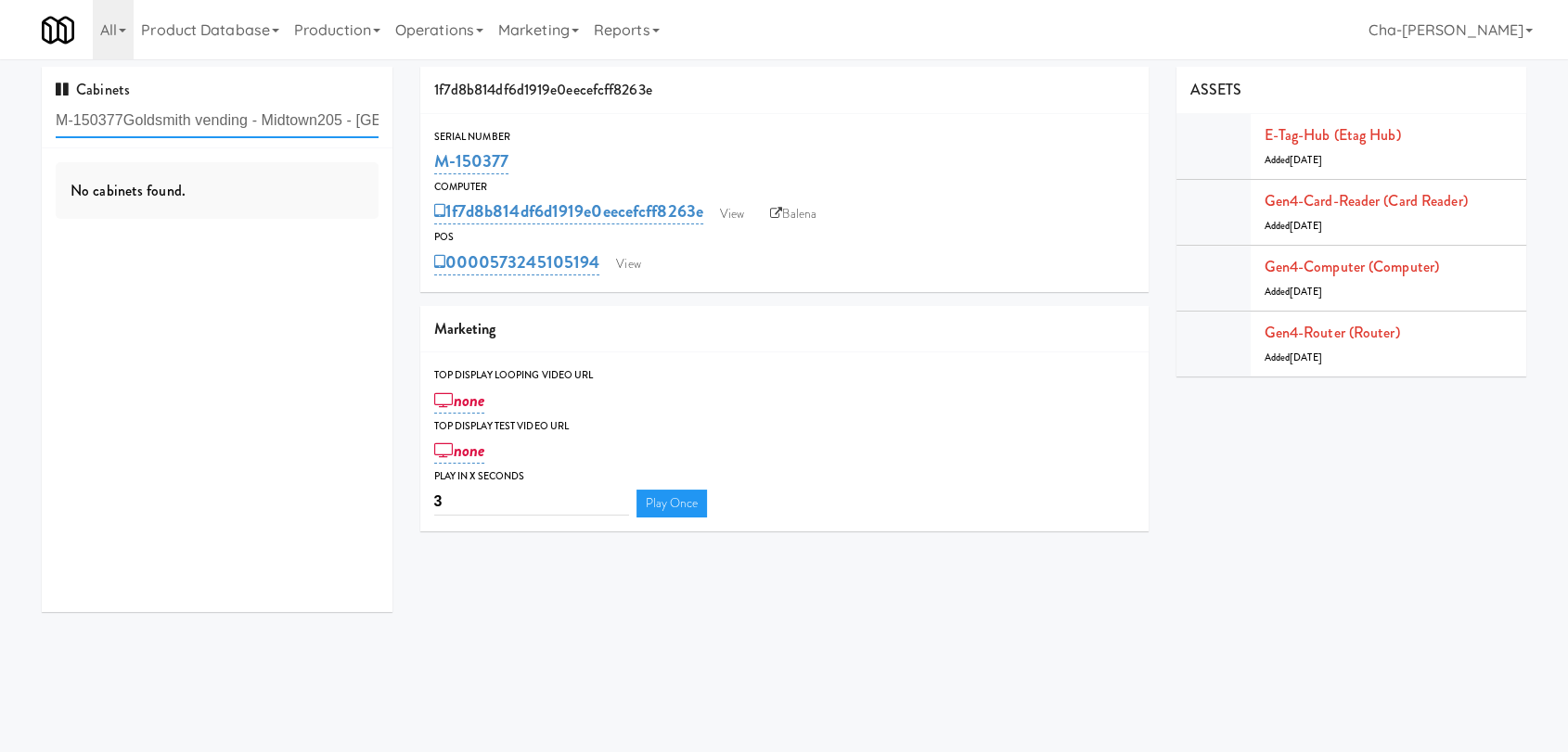
drag, startPoint x: 238, startPoint y: 126, endPoint x: 32, endPoint y: 130, distance: 206.0
click at [32, 130] on div "Cabinets M-150377Goldsmith vending - Midtown205 - Drinks No cabinets found." at bounding box center [217, 346] width 379 height 560
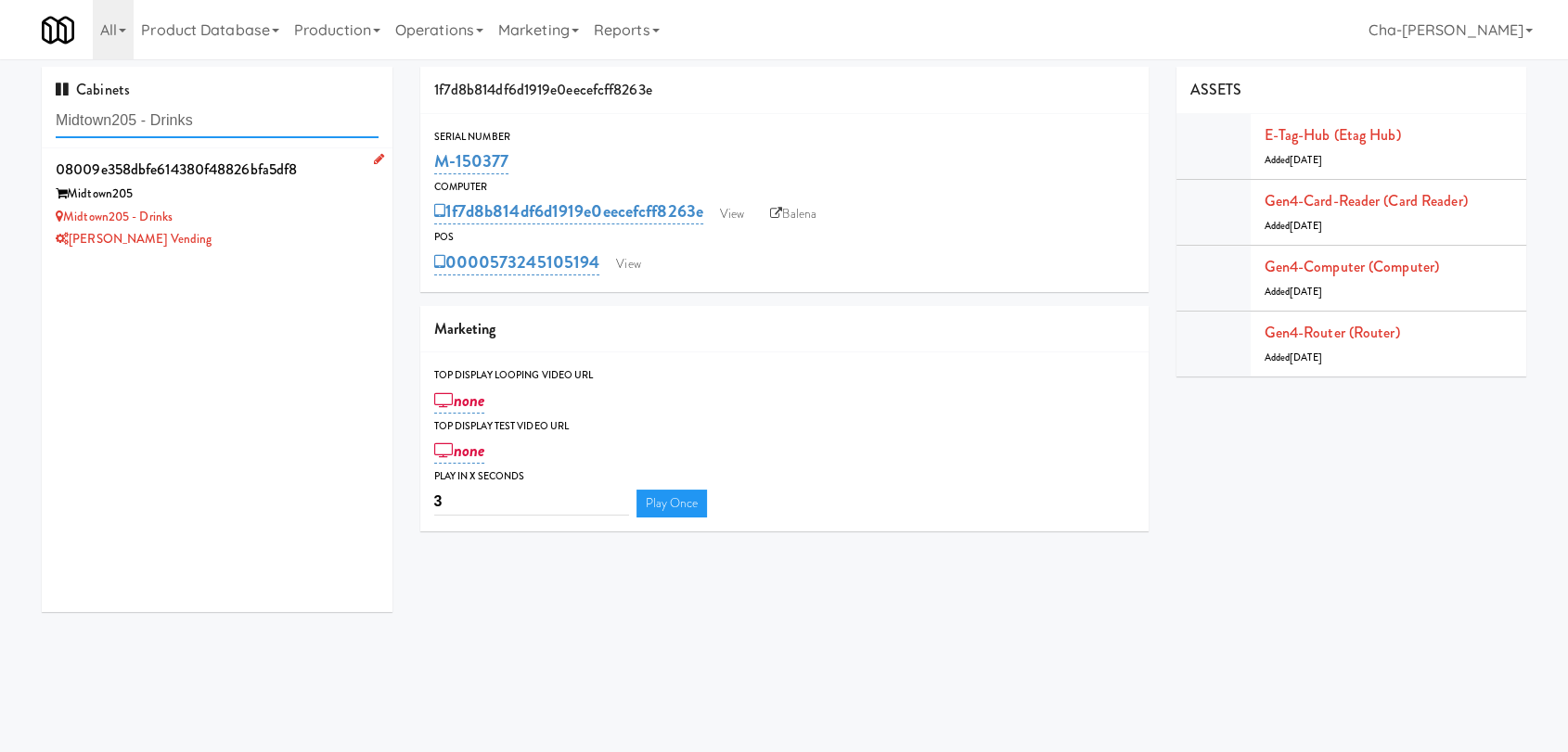
type input "Midtown205 - Drinks"
click at [268, 207] on div "Midtown205 - Drinks" at bounding box center [216, 217] width 323 height 23
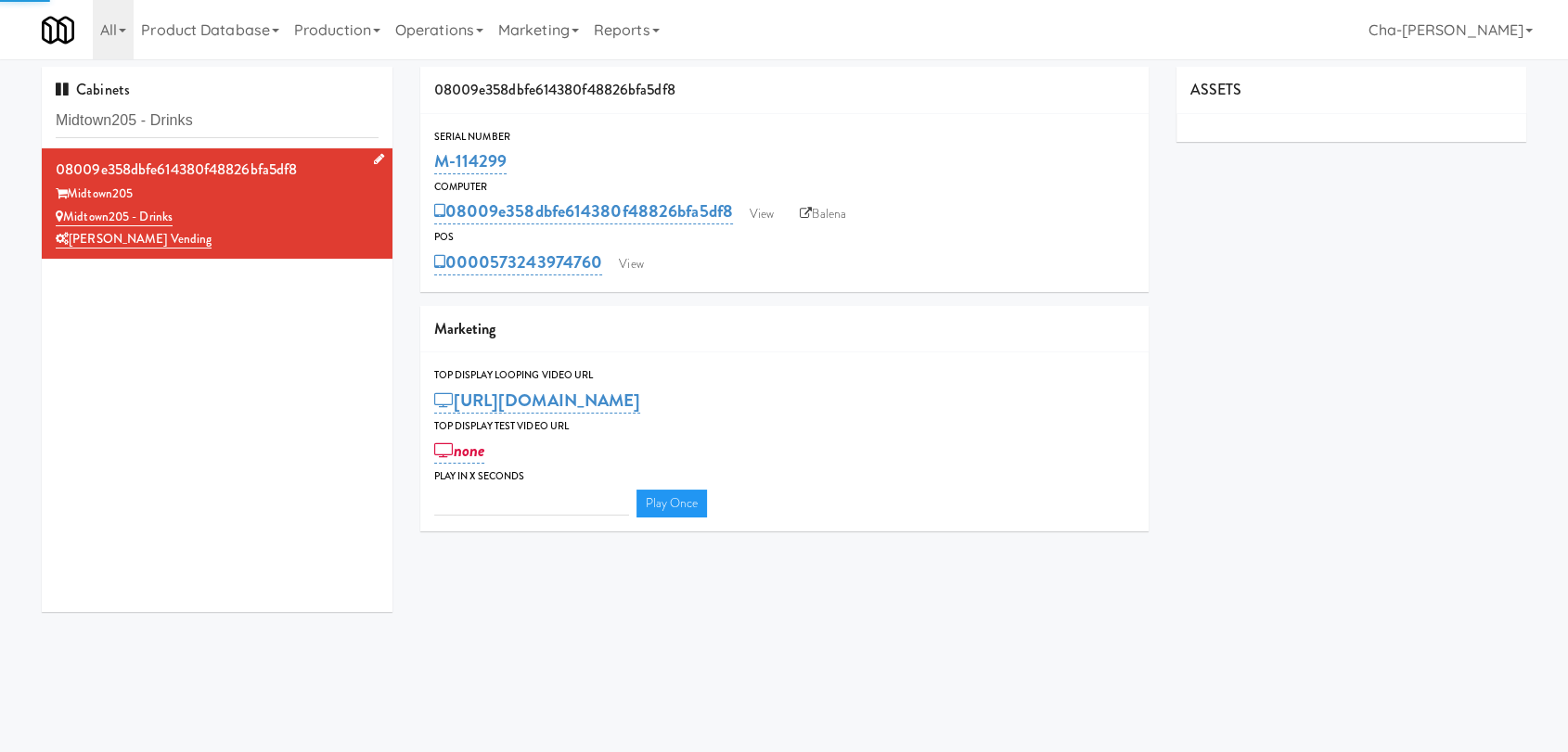
type input "3"
